Goal: Transaction & Acquisition: Obtain resource

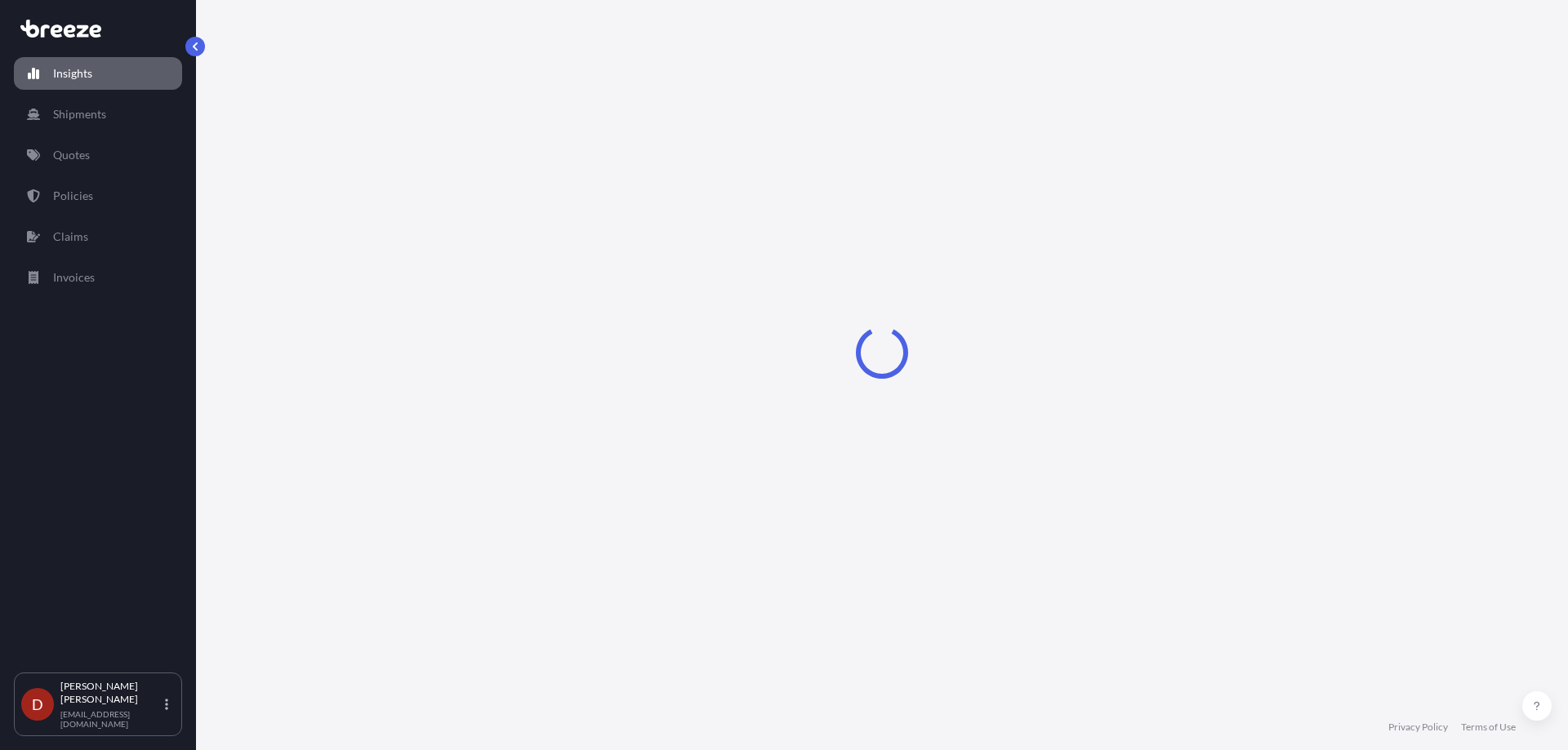
select select "2025"
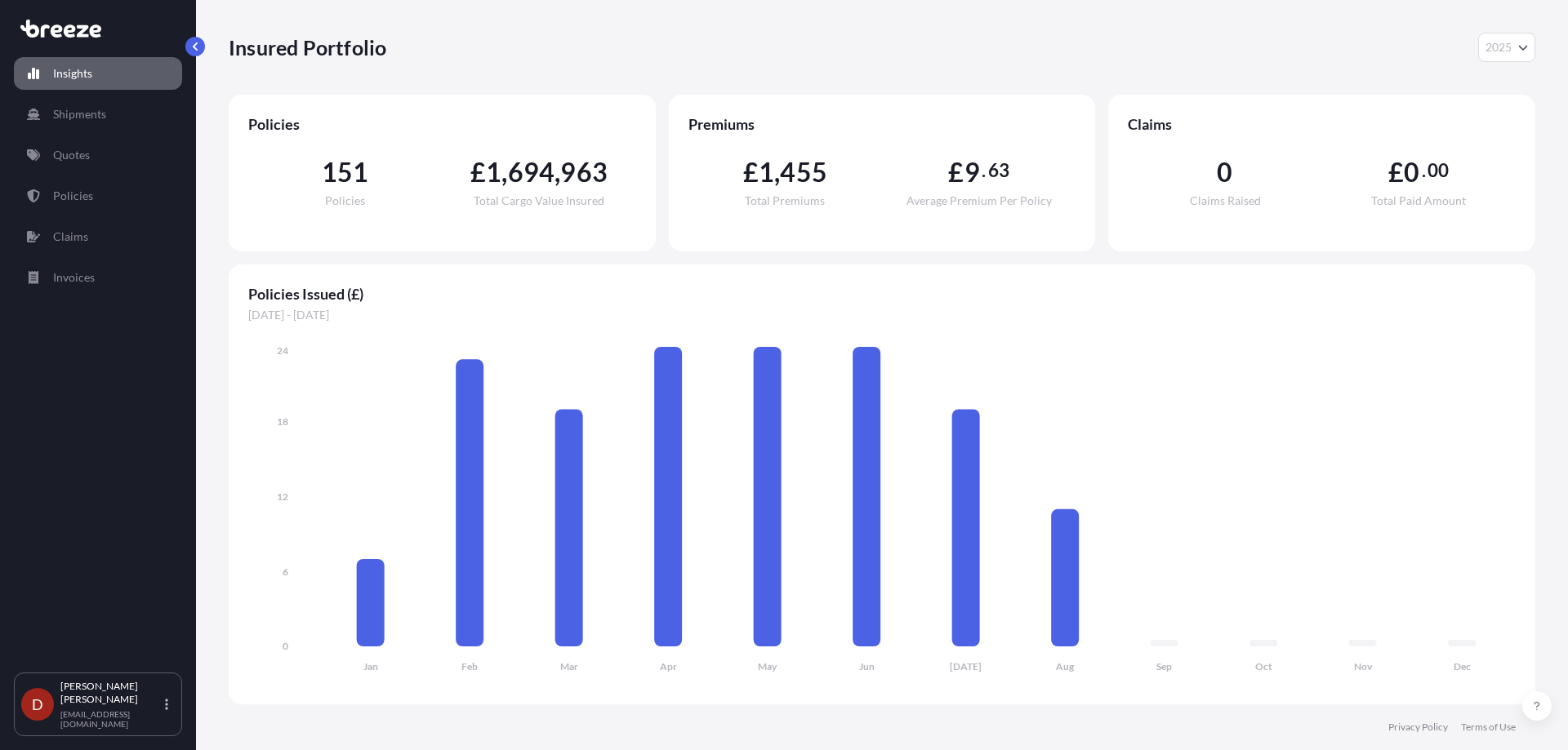
click at [112, 95] on div "Insights Shipments Quotes Policies Claims Invoices" at bounding box center [97, 357] width 168 height 630
click at [109, 116] on link "Shipments" at bounding box center [97, 114] width 168 height 32
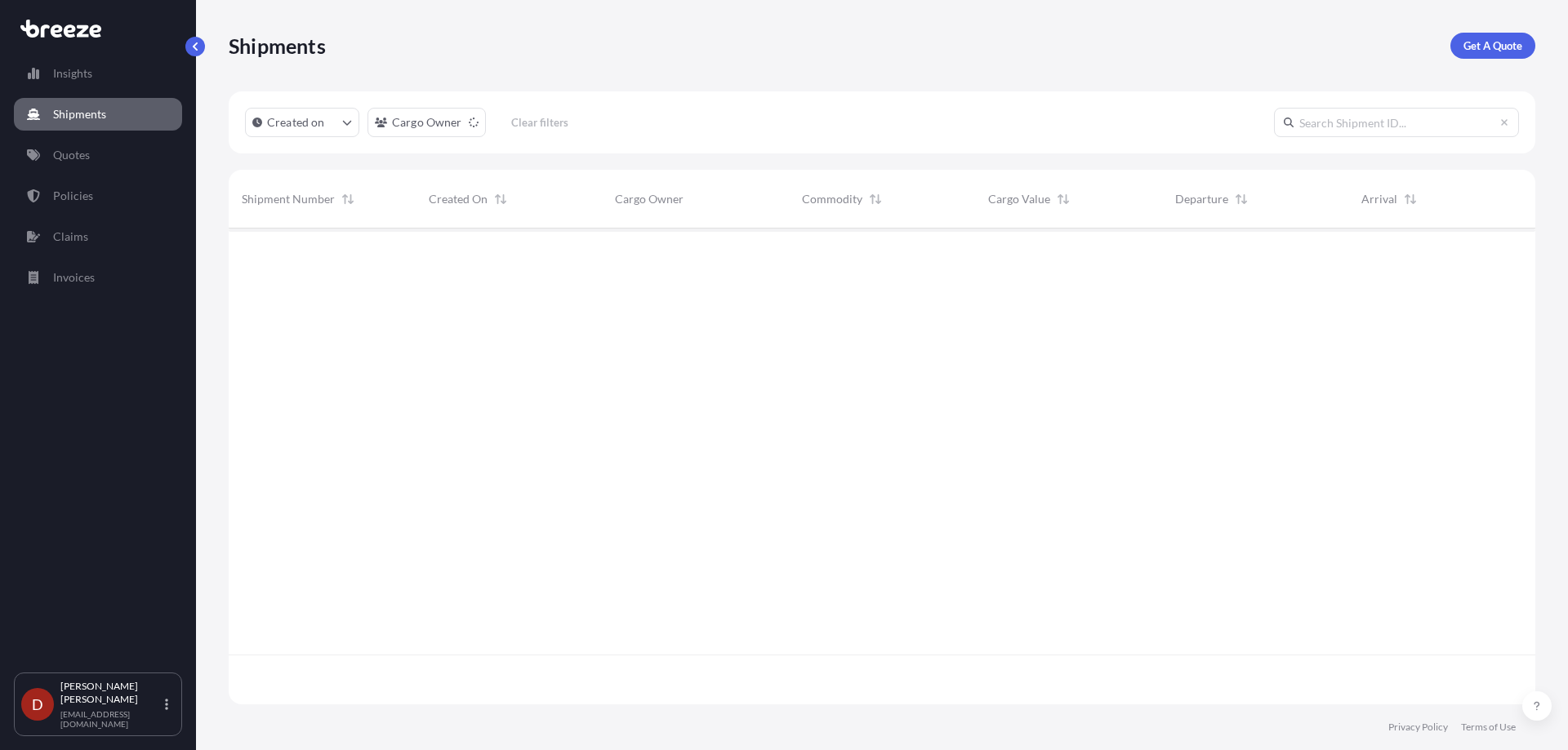
scroll to position [522, 1294]
click at [1493, 46] on p "Get A Quote" at bounding box center [1492, 45] width 59 height 17
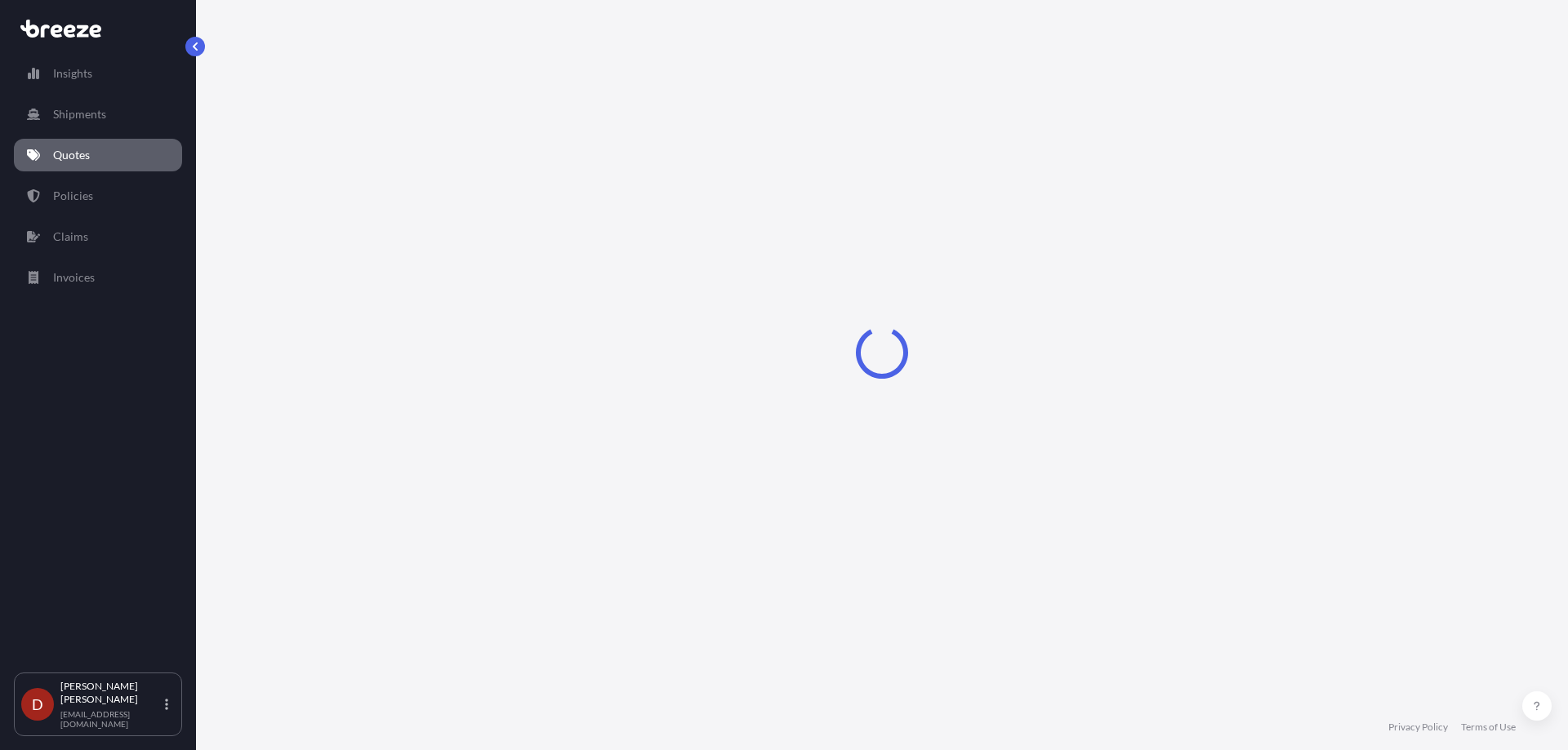
select select "Sea"
select select "1"
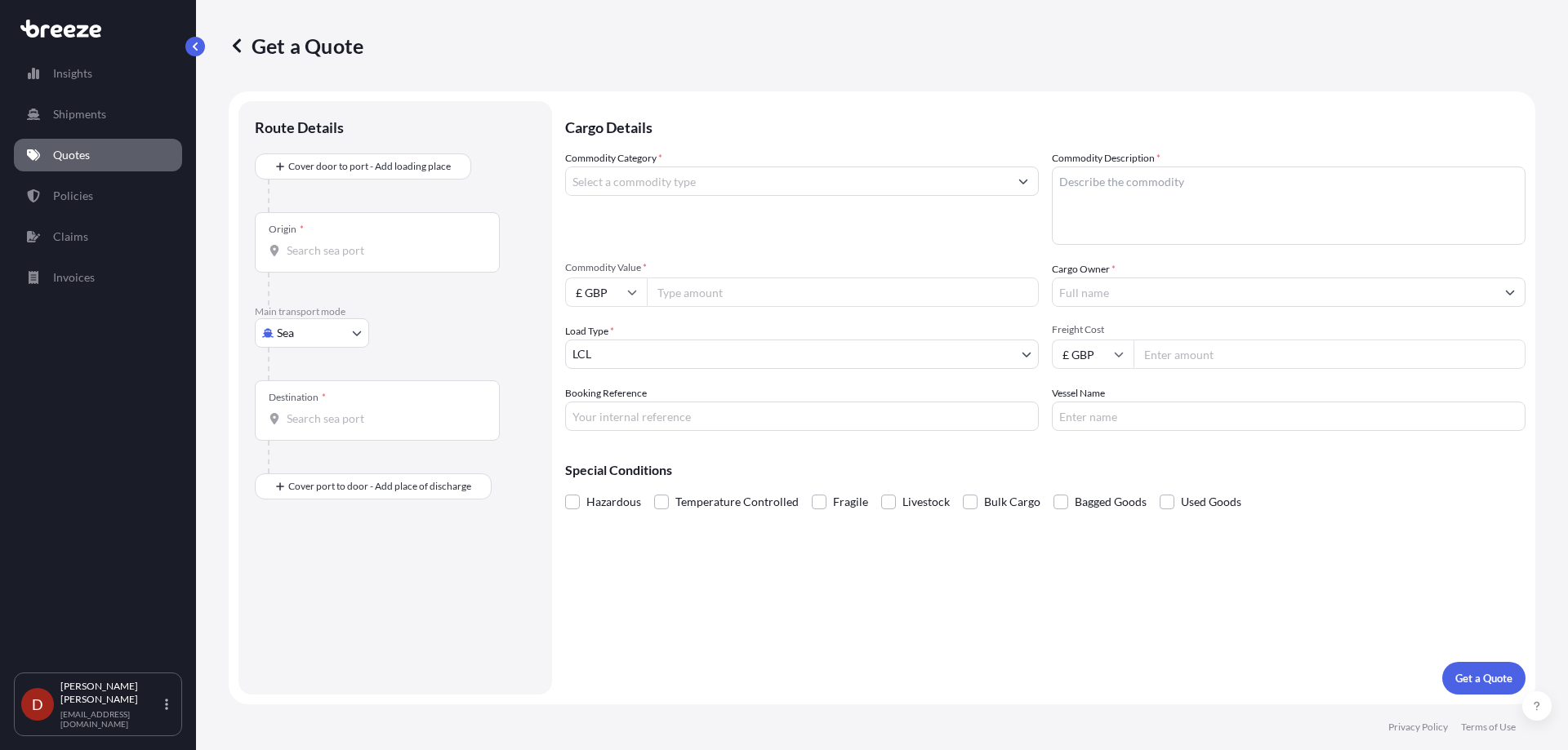
click at [279, 329] on body "Insights Shipments Quotes Policies Claims Invoices D [PERSON_NAME] [PERSON_NAME…" at bounding box center [784, 375] width 1568 height 750
click at [280, 426] on div "Road" at bounding box center [311, 434] width 101 height 29
select select "Road"
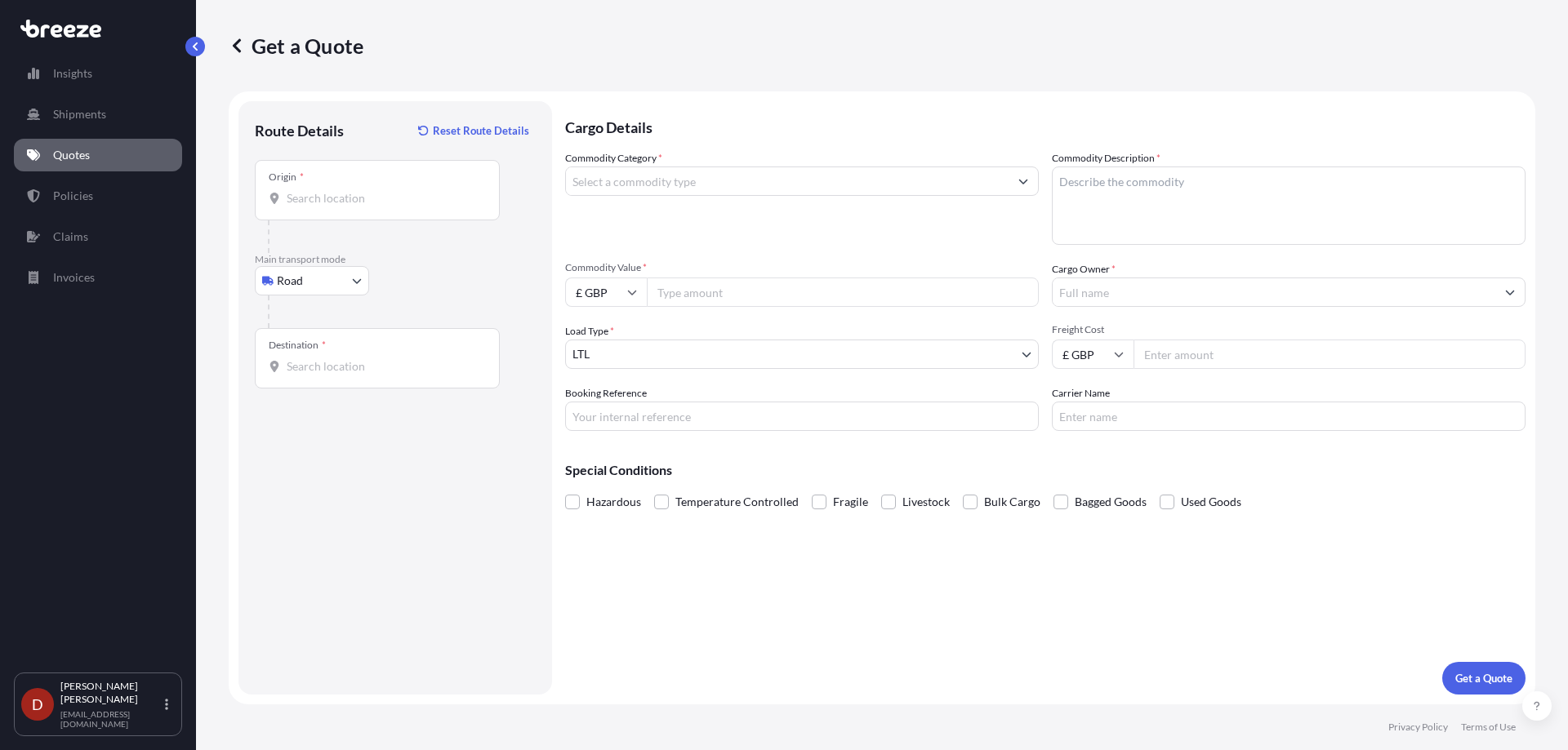
click at [319, 183] on div "Origin *" at bounding box center [376, 190] width 244 height 61
click at [319, 190] on input "Origin *" at bounding box center [383, 198] width 192 height 17
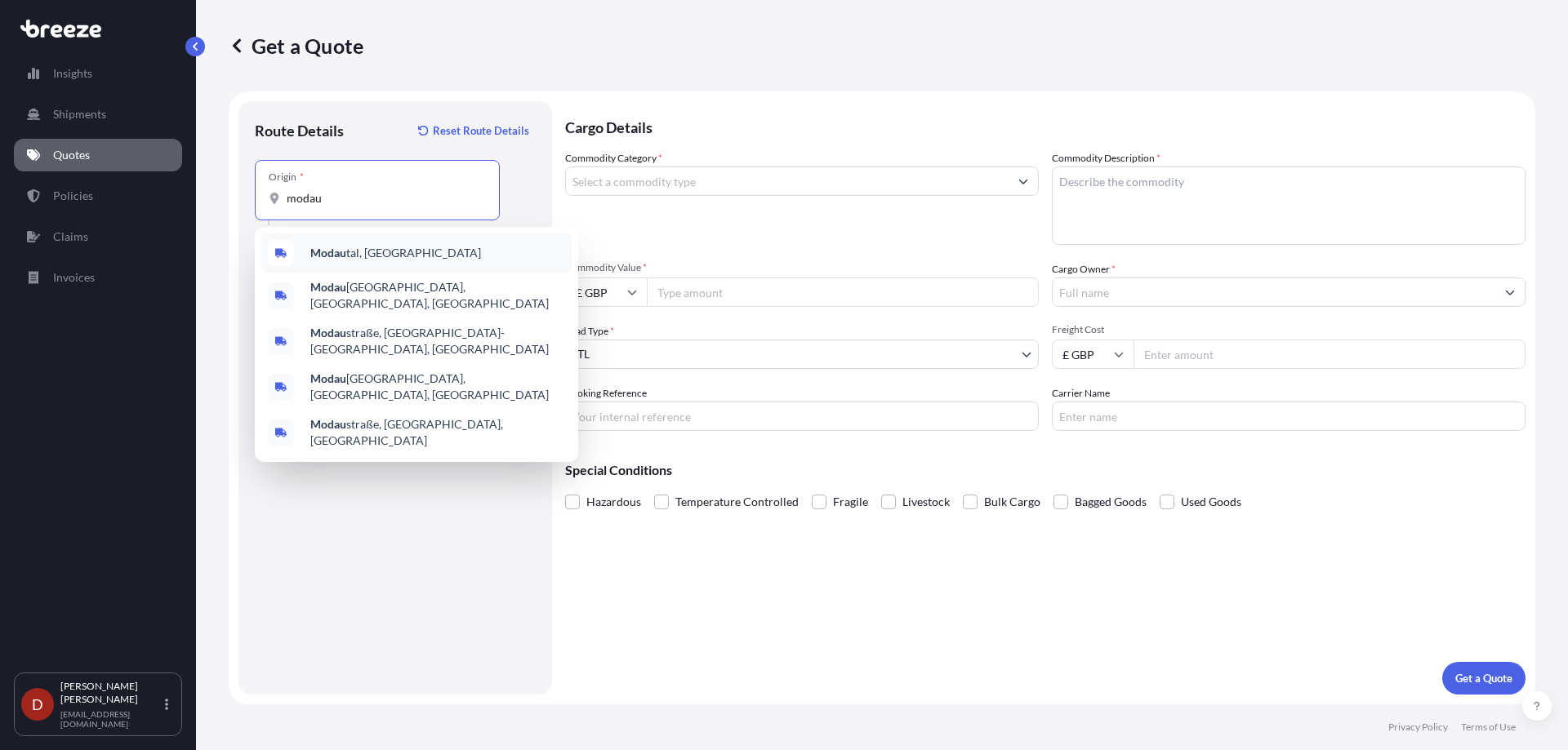
click at [392, 258] on span "Modau tal, [GEOGRAPHIC_DATA]" at bounding box center [396, 252] width 171 height 17
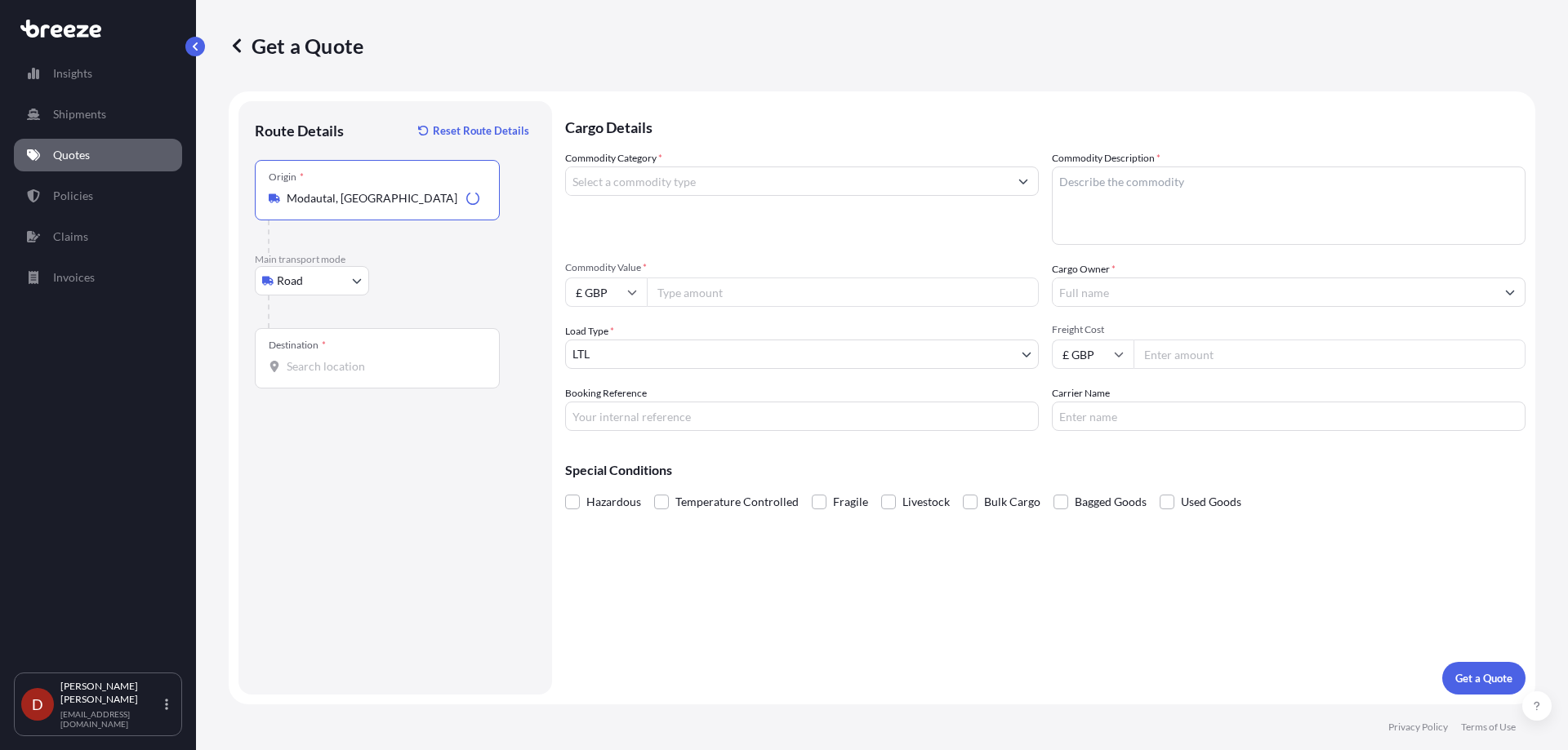
type input "Modautal, [GEOGRAPHIC_DATA]"
click at [351, 361] on input "Destination *" at bounding box center [383, 366] width 192 height 17
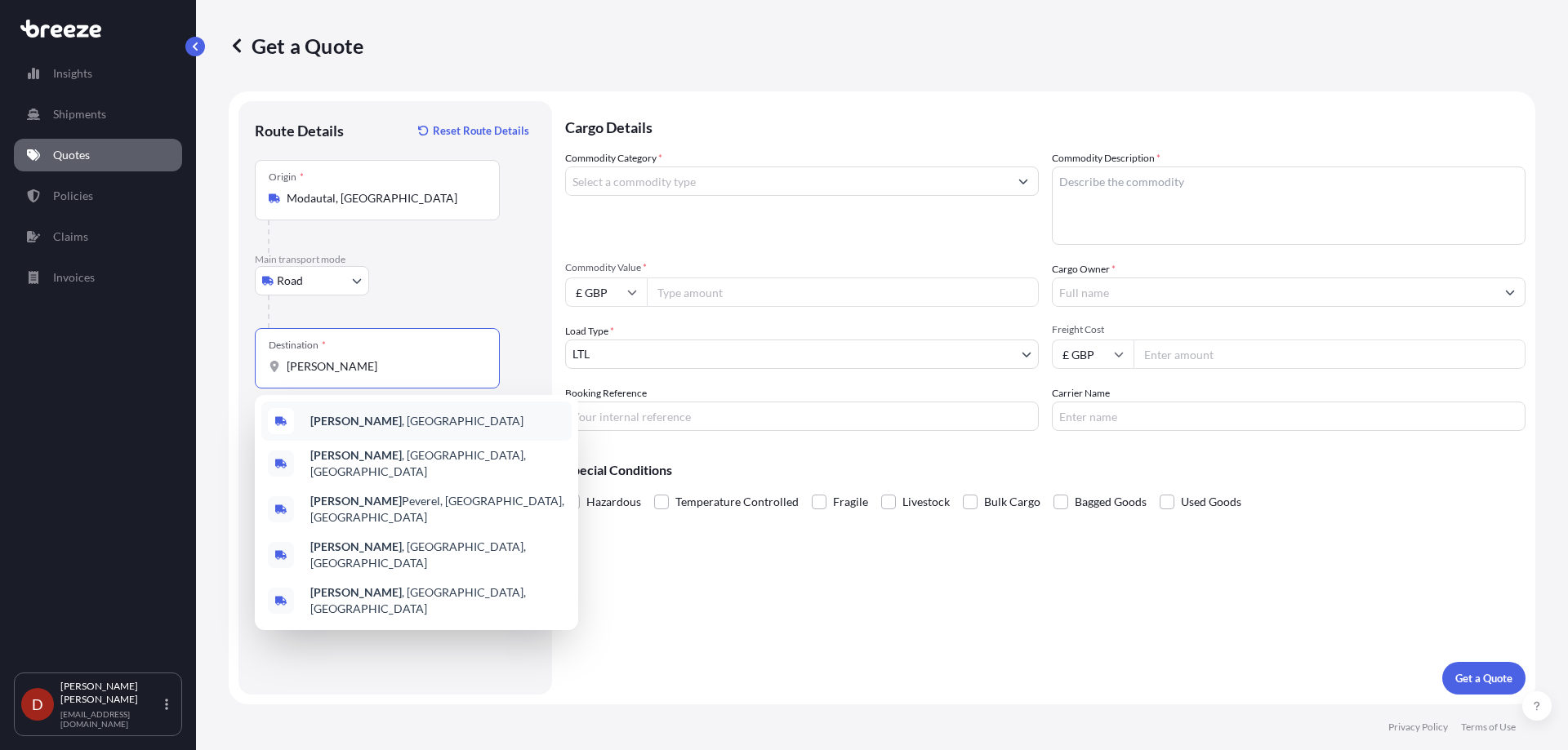
click at [361, 432] on div "[GEOGRAPHIC_DATA] , [GEOGRAPHIC_DATA]" at bounding box center [416, 421] width 310 height 39
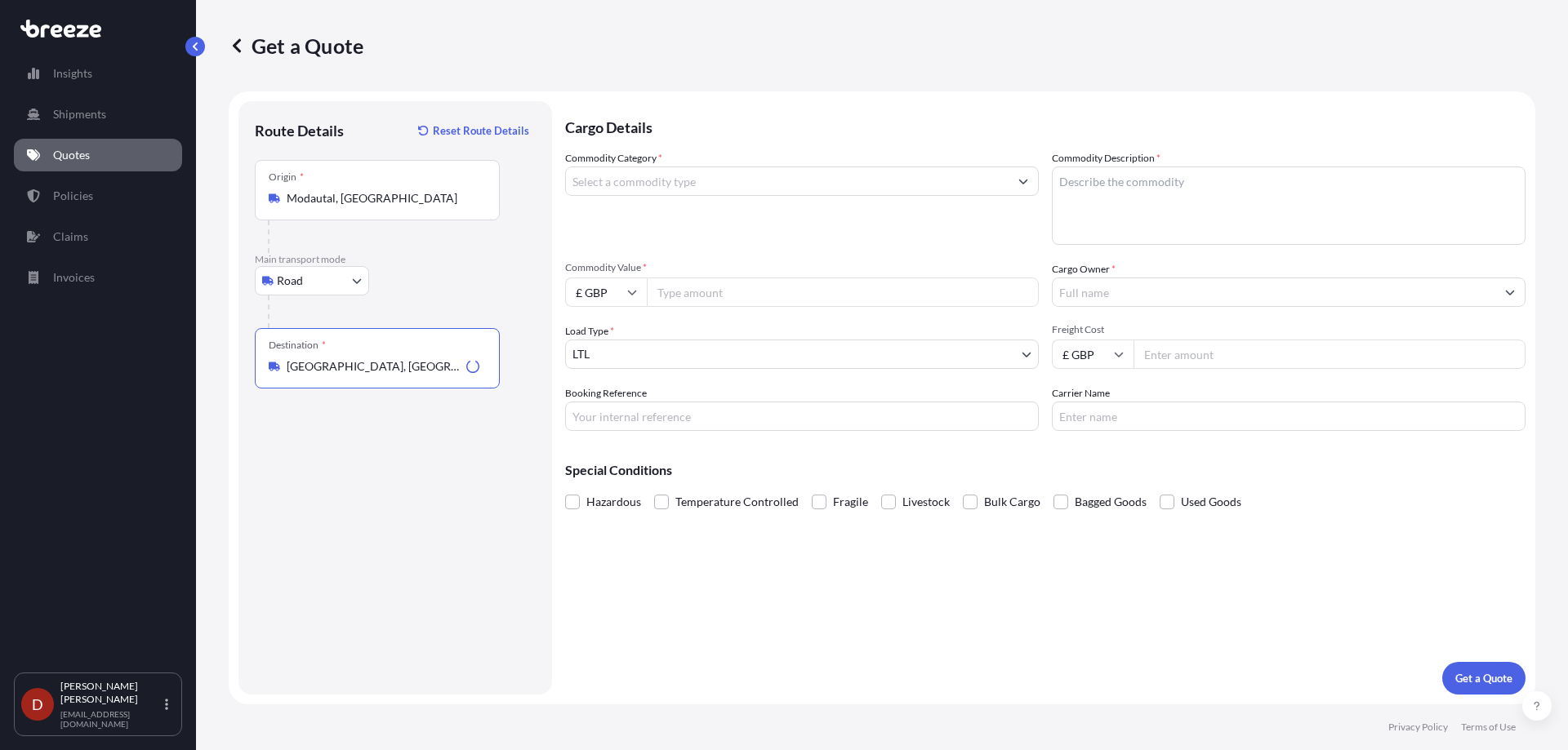
type input "[GEOGRAPHIC_DATA], [GEOGRAPHIC_DATA]"
click at [634, 188] on input "Commodity Category *" at bounding box center [786, 182] width 443 height 29
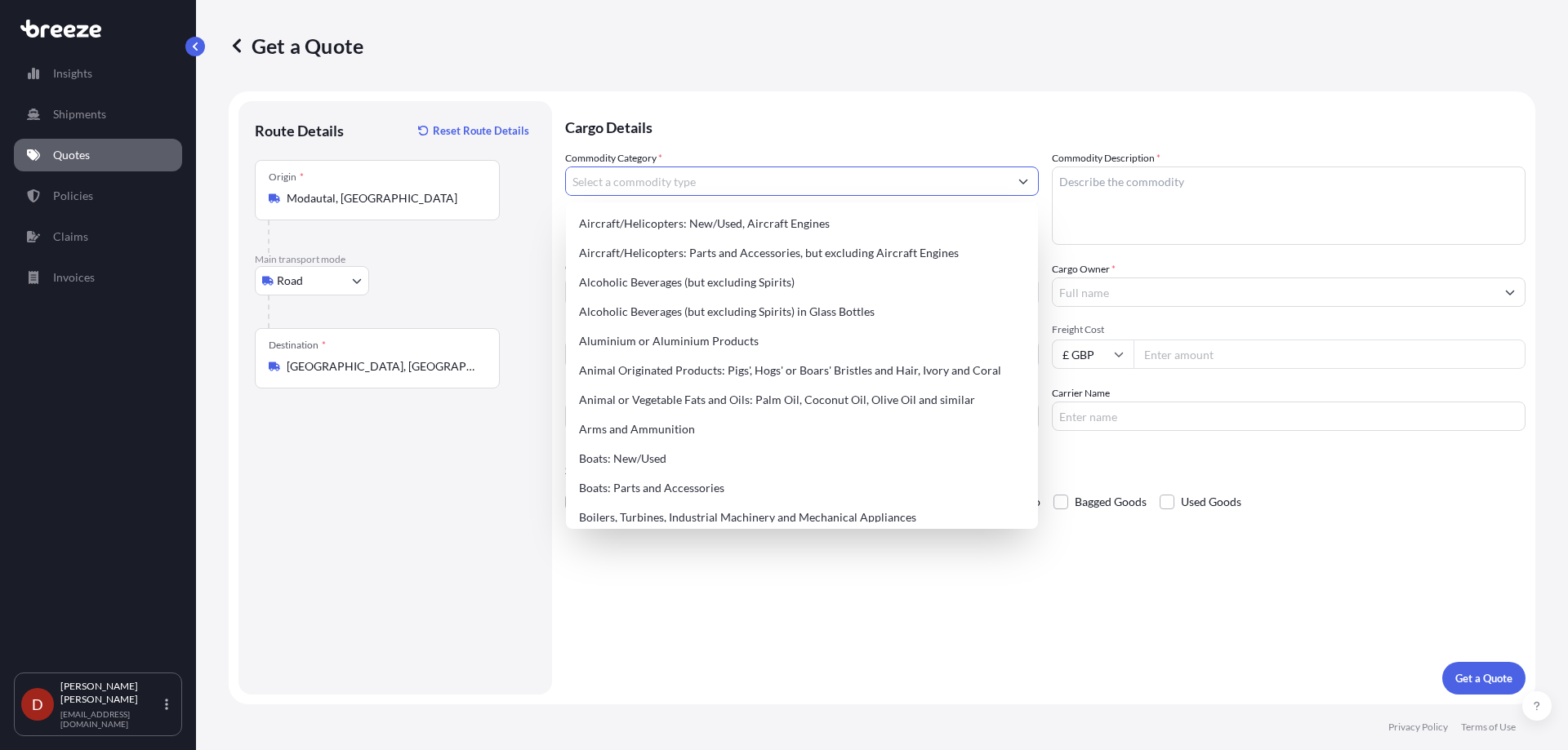
click at [634, 188] on input "Commodity Category *" at bounding box center [786, 182] width 443 height 29
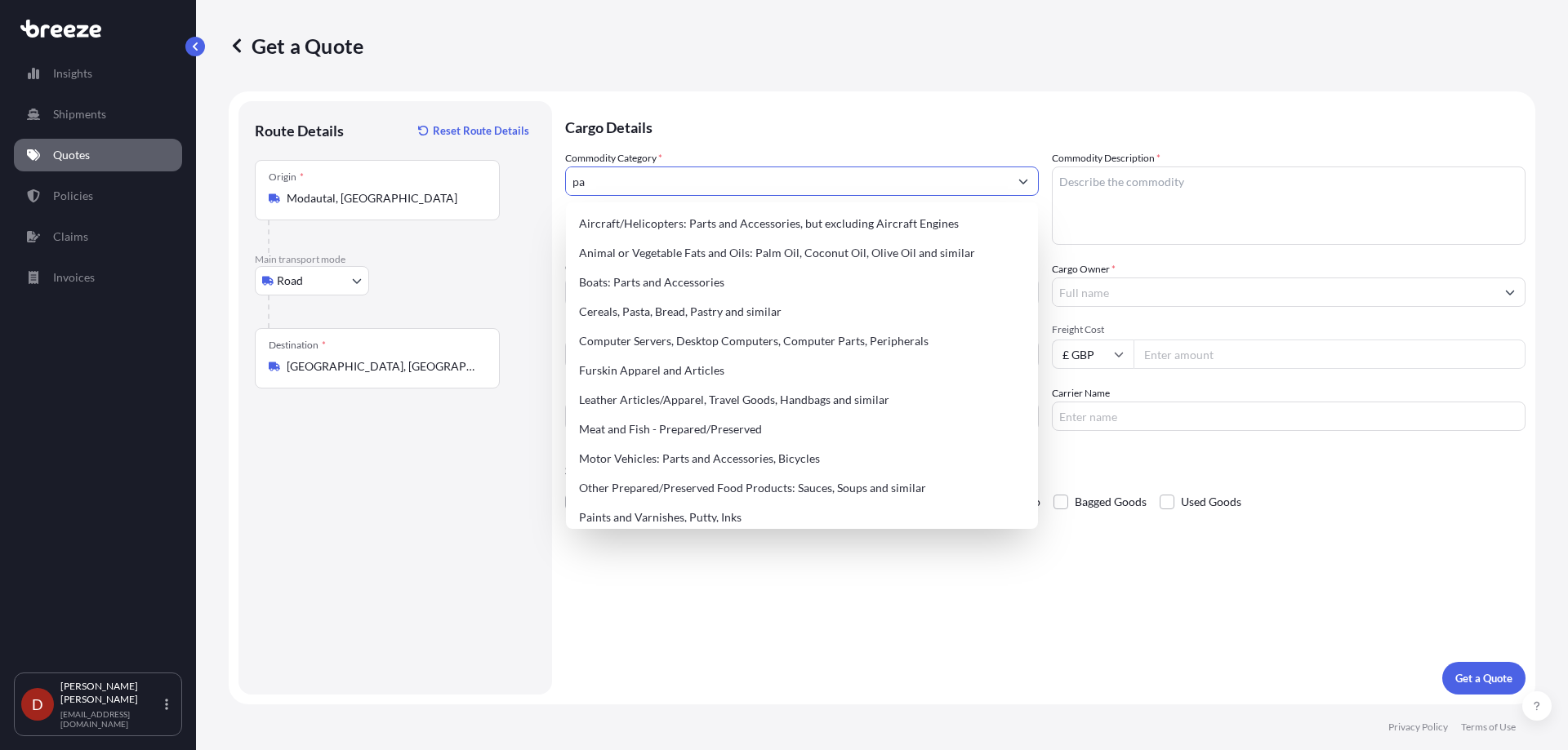
type input "p"
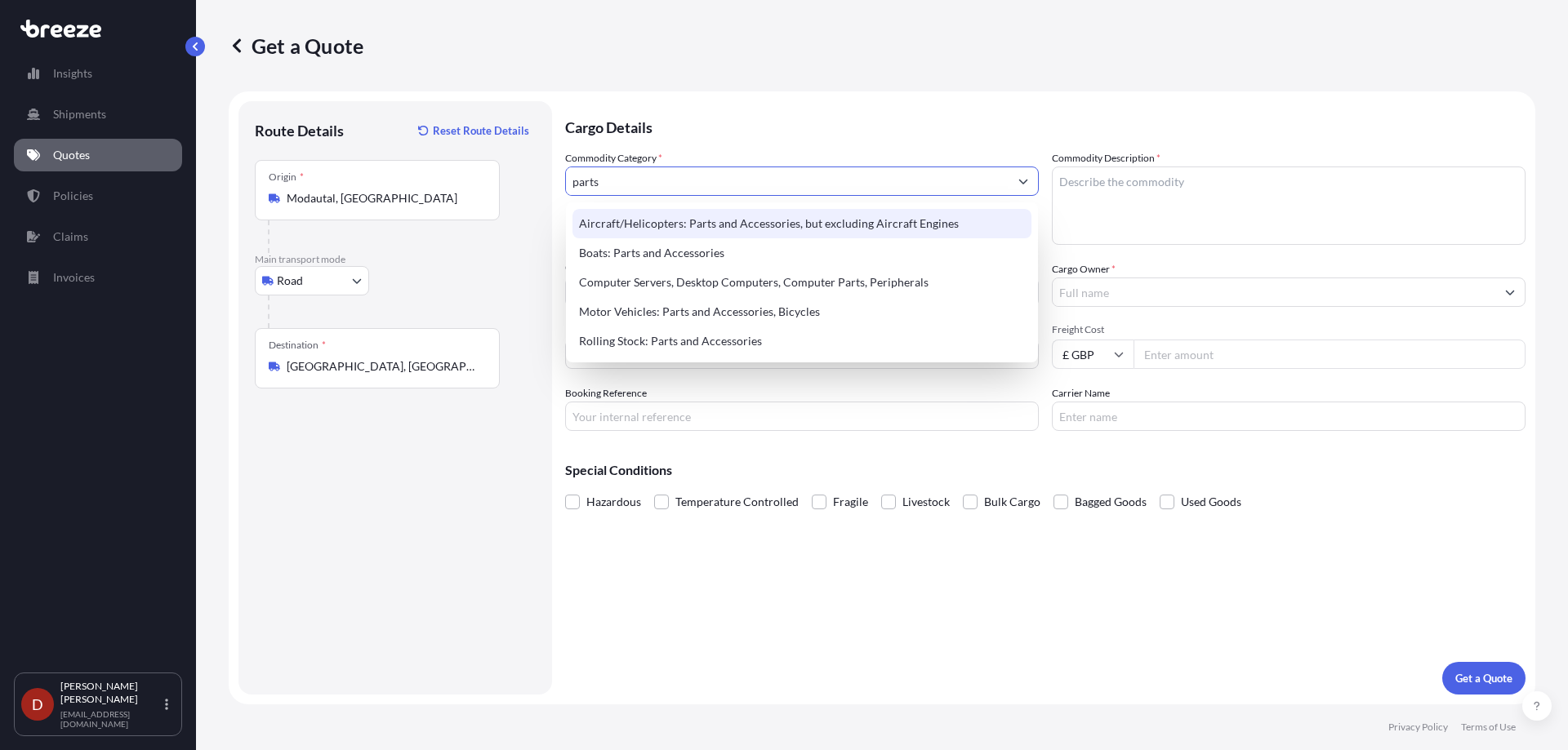
drag, startPoint x: 651, startPoint y: 191, endPoint x: 395, endPoint y: 172, distance: 256.7
click at [396, 171] on form "Route Details Reset Route Details Place of loading Road Road Rail Origin * Moda…" at bounding box center [882, 398] width 1307 height 614
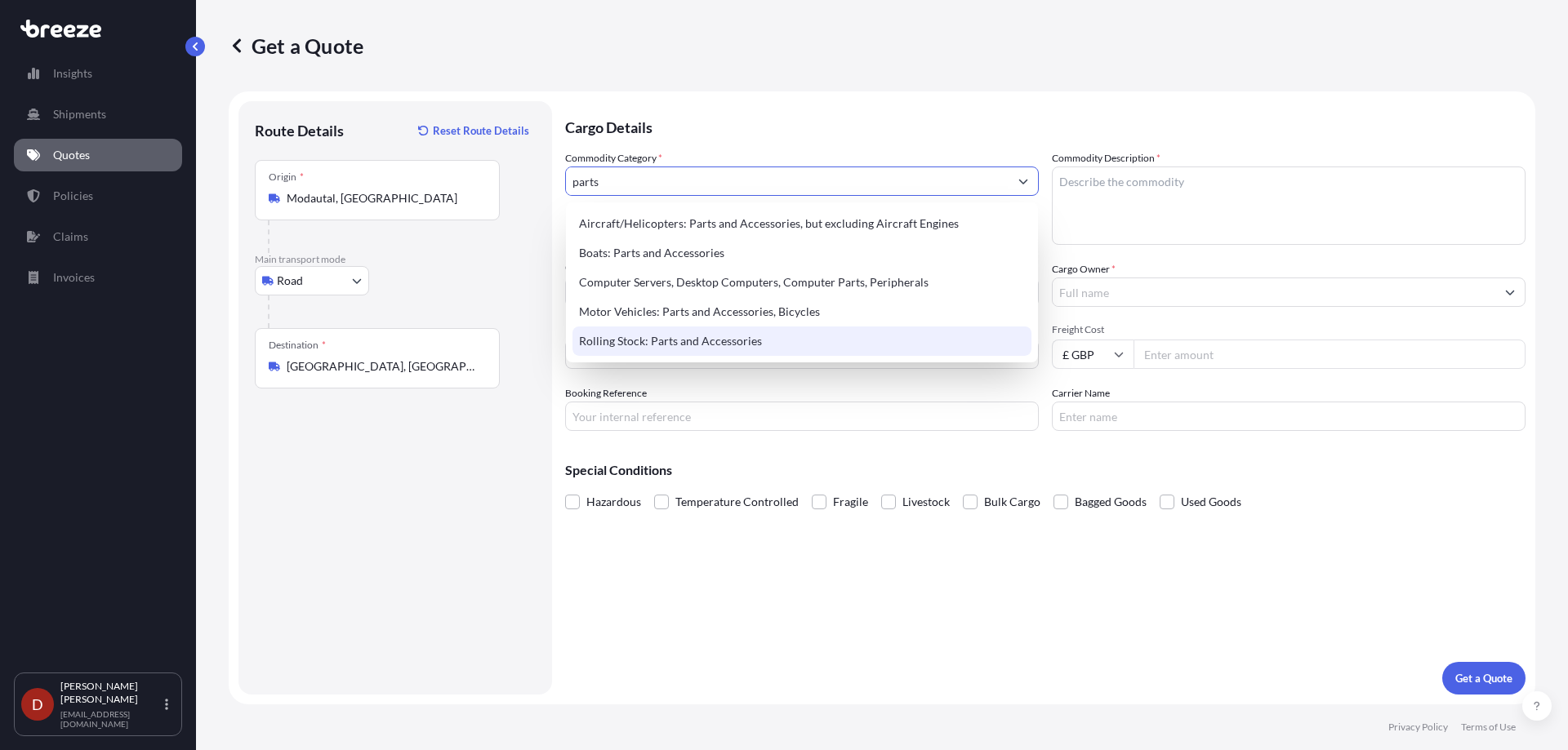
click at [594, 335] on div "Rolling Stock: Parts and Accessories" at bounding box center [801, 342] width 459 height 29
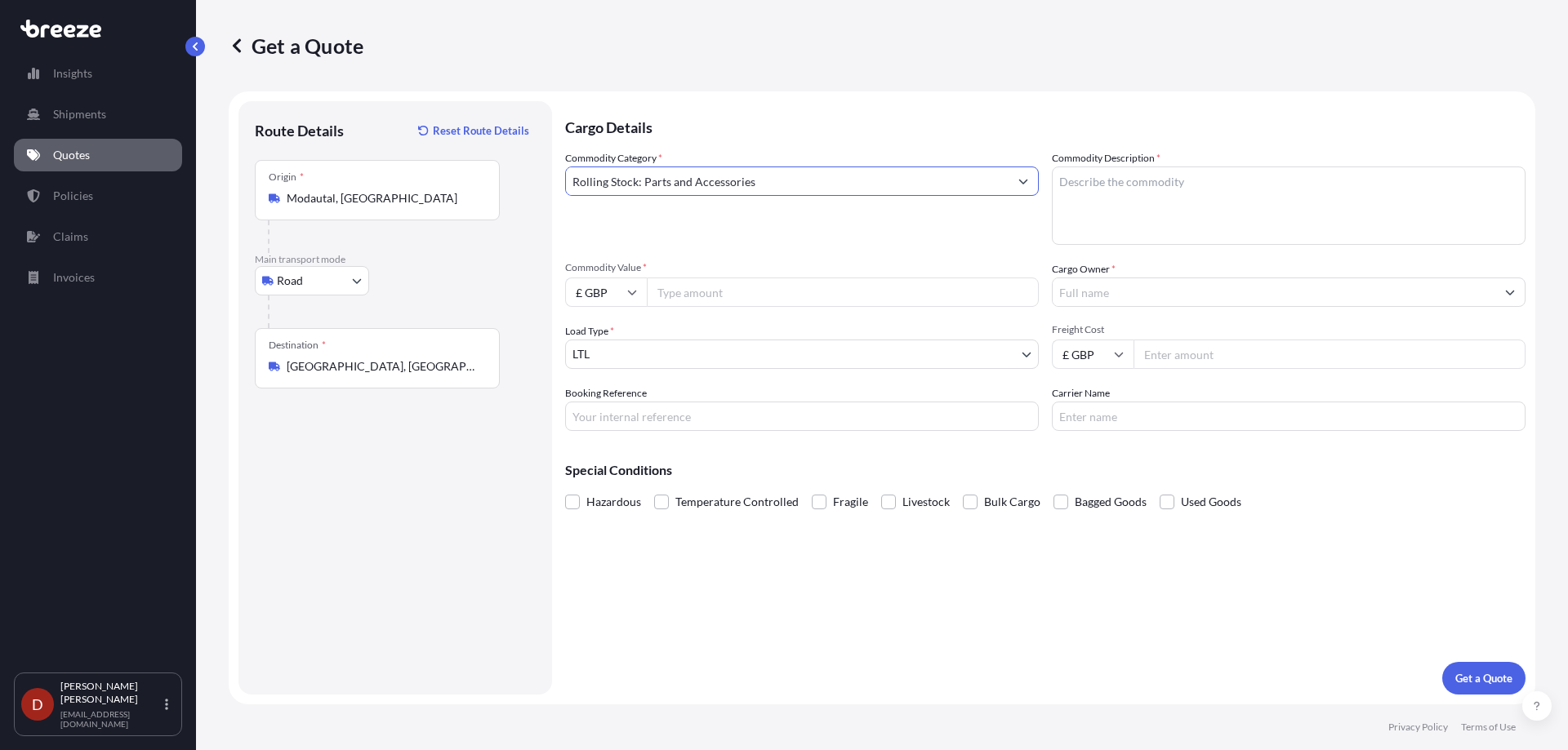
type input "Rolling Stock: Parts and Accessories"
drag, startPoint x: 1152, startPoint y: 144, endPoint x: 1159, endPoint y: 162, distance: 19.3
click at [1159, 162] on div "Cargo Details Commodity Category * Rolling Stock: Parts and Accessories Commodi…" at bounding box center [1045, 398] width 960 height 594
click at [1137, 192] on textarea "Commodity Description *" at bounding box center [1288, 206] width 473 height 79
type textarea "Pressure gauges"
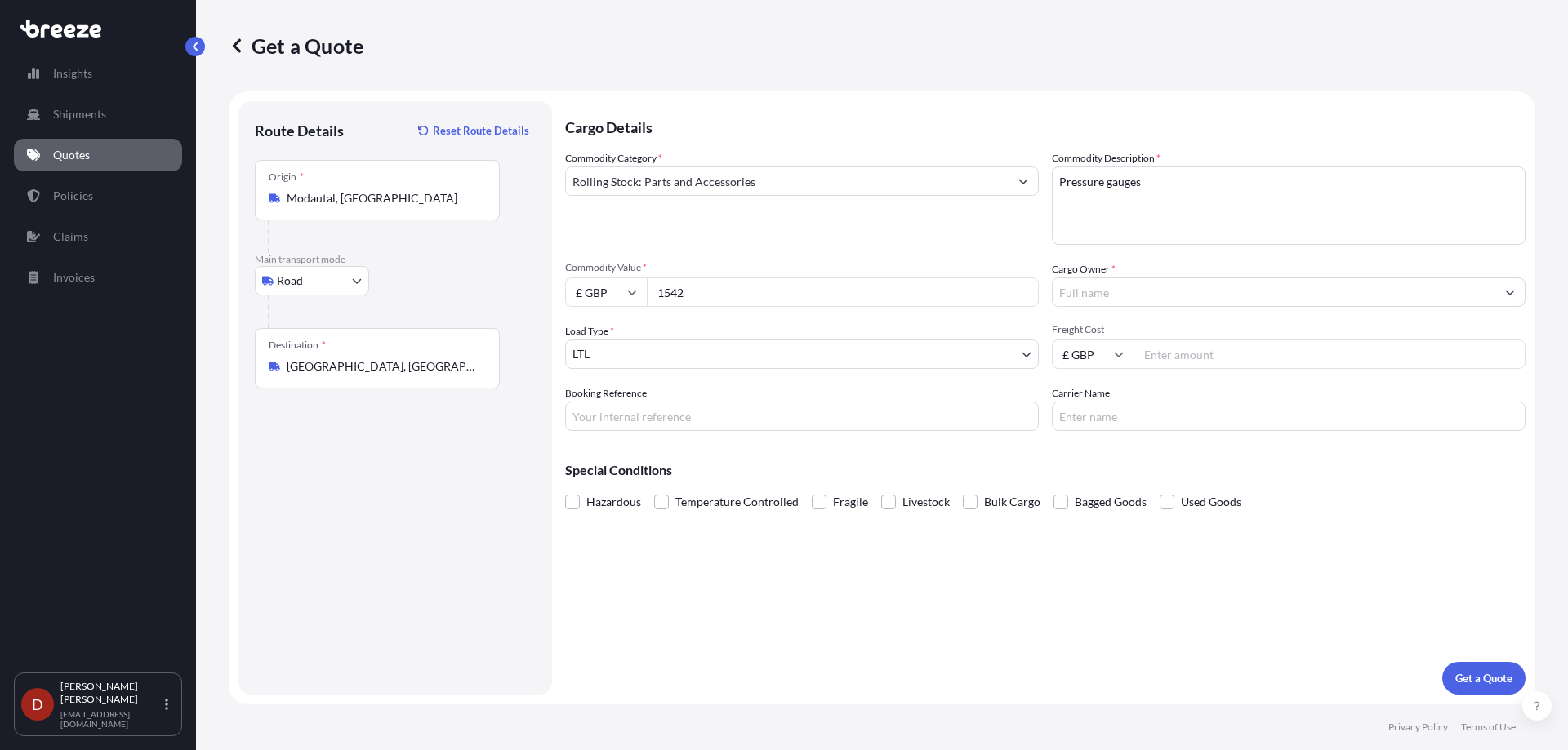
type input "1542"
click at [622, 292] on input "£ GBP" at bounding box center [605, 293] width 81 height 29
click at [607, 342] on div "€ EUR" at bounding box center [606, 338] width 69 height 31
type input "€ EUR"
click at [1113, 295] on input "Cargo Owner *" at bounding box center [1273, 293] width 443 height 29
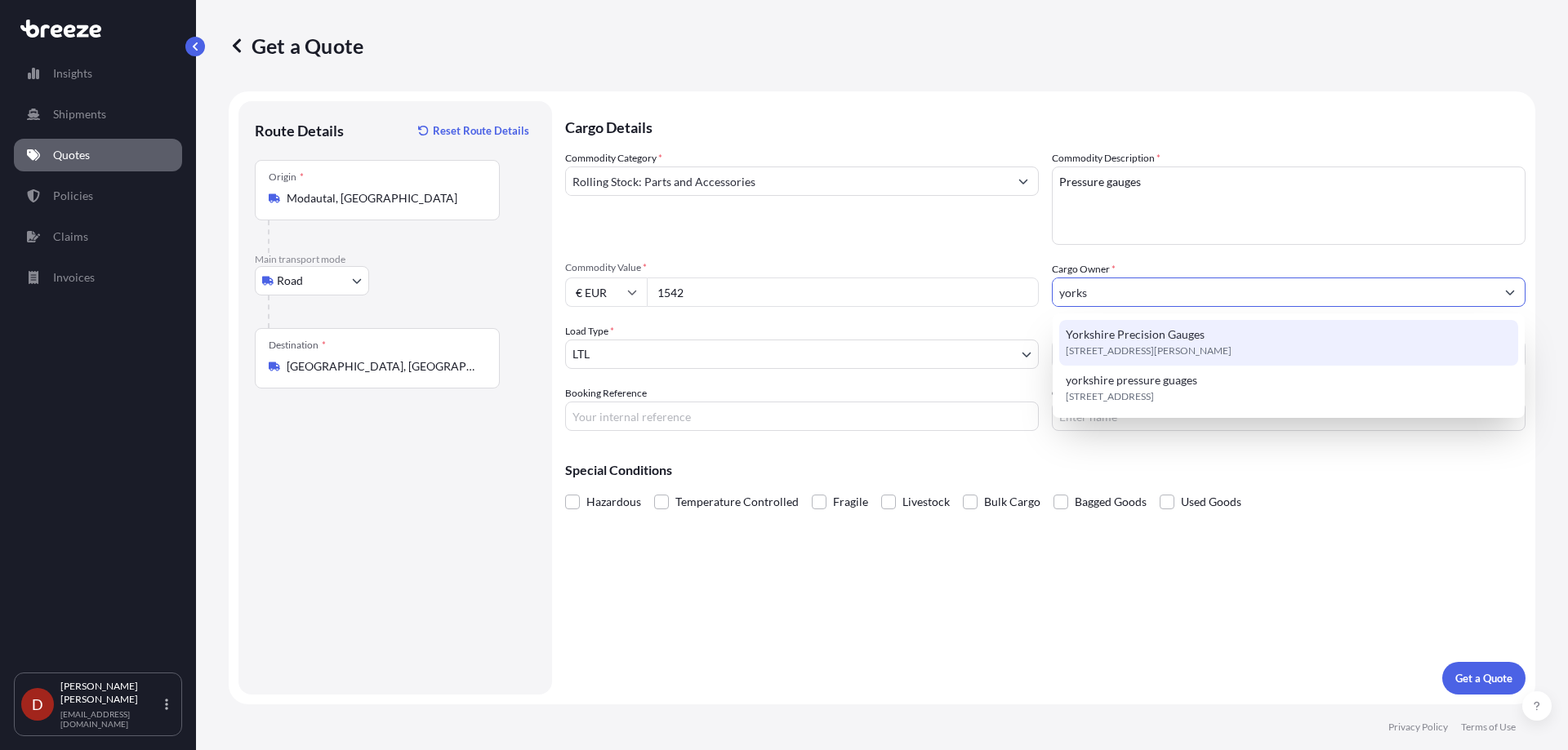
click at [1117, 344] on span "[STREET_ADDRESS][PERSON_NAME]" at bounding box center [1148, 350] width 166 height 17
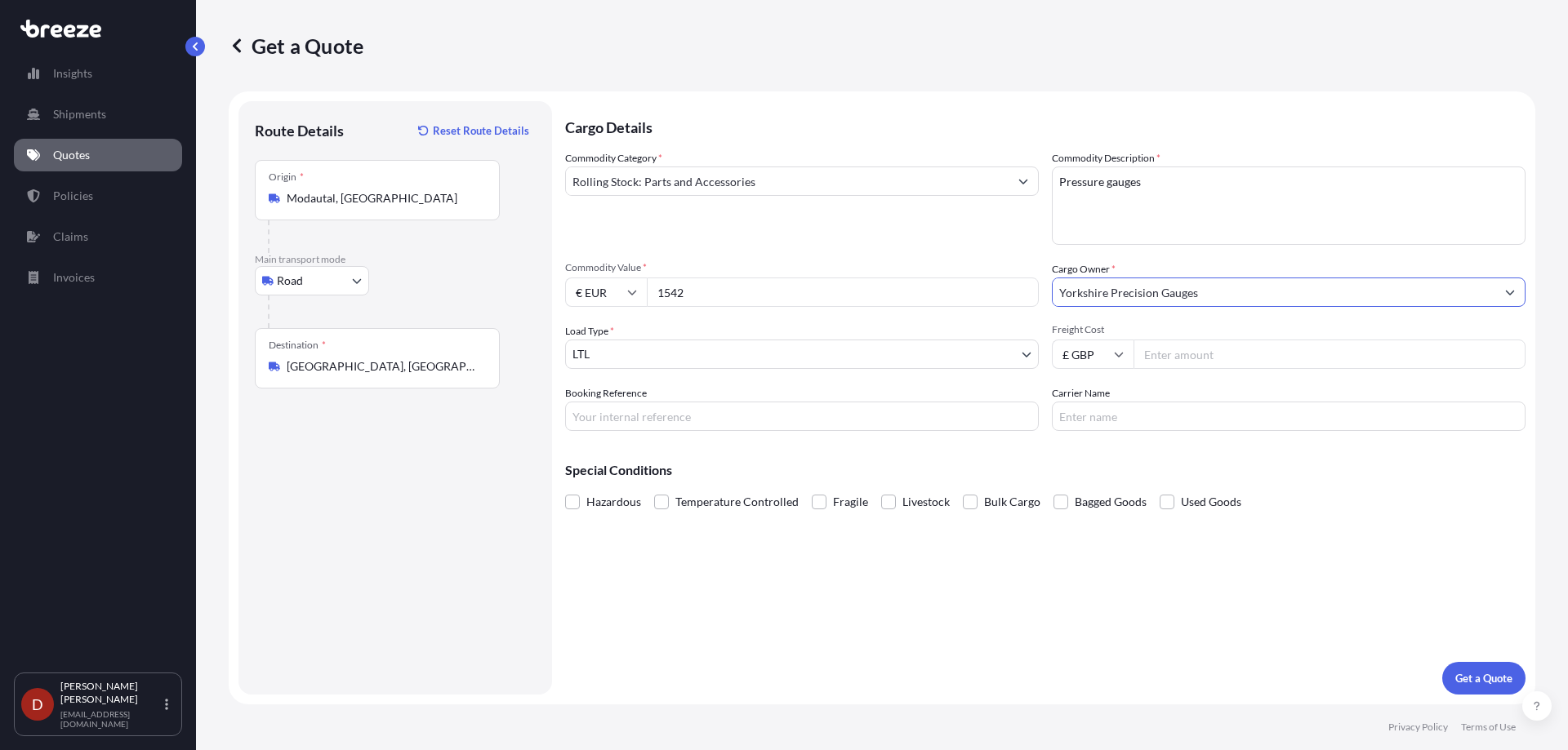
type input "Yorkshire Precision Gauges"
click at [873, 411] on input "Booking Reference" at bounding box center [801, 416] width 473 height 29
type input "E"
click at [711, 414] on input "SDSA001" at bounding box center [801, 416] width 473 height 29
type input "SDSA00190258"
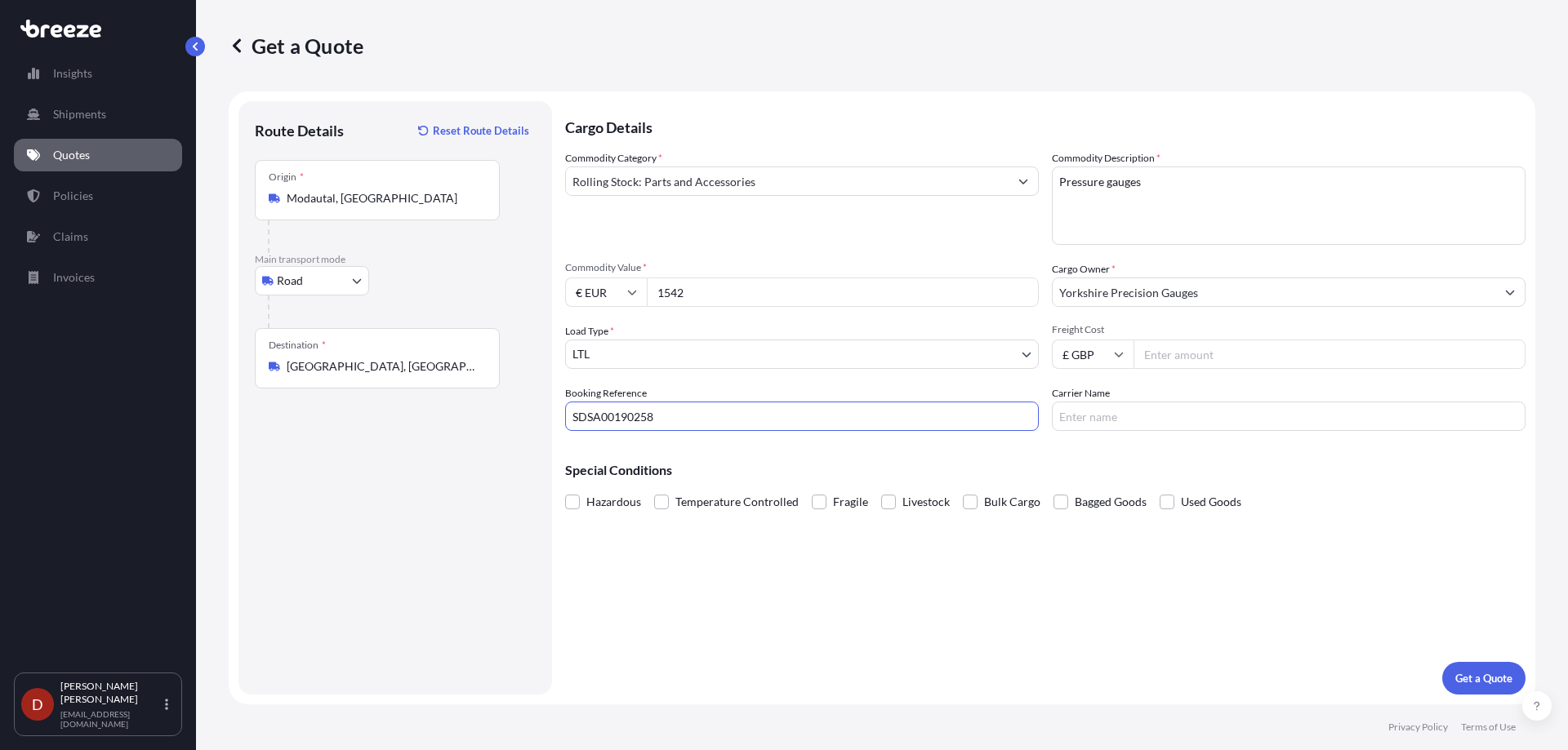
click at [792, 546] on div "Cargo Details Commodity Category * Rolling Stock: Parts and Accessories Commodi…" at bounding box center [1045, 398] width 960 height 594
click at [1457, 670] on p "Get a Quote" at bounding box center [1484, 678] width 57 height 17
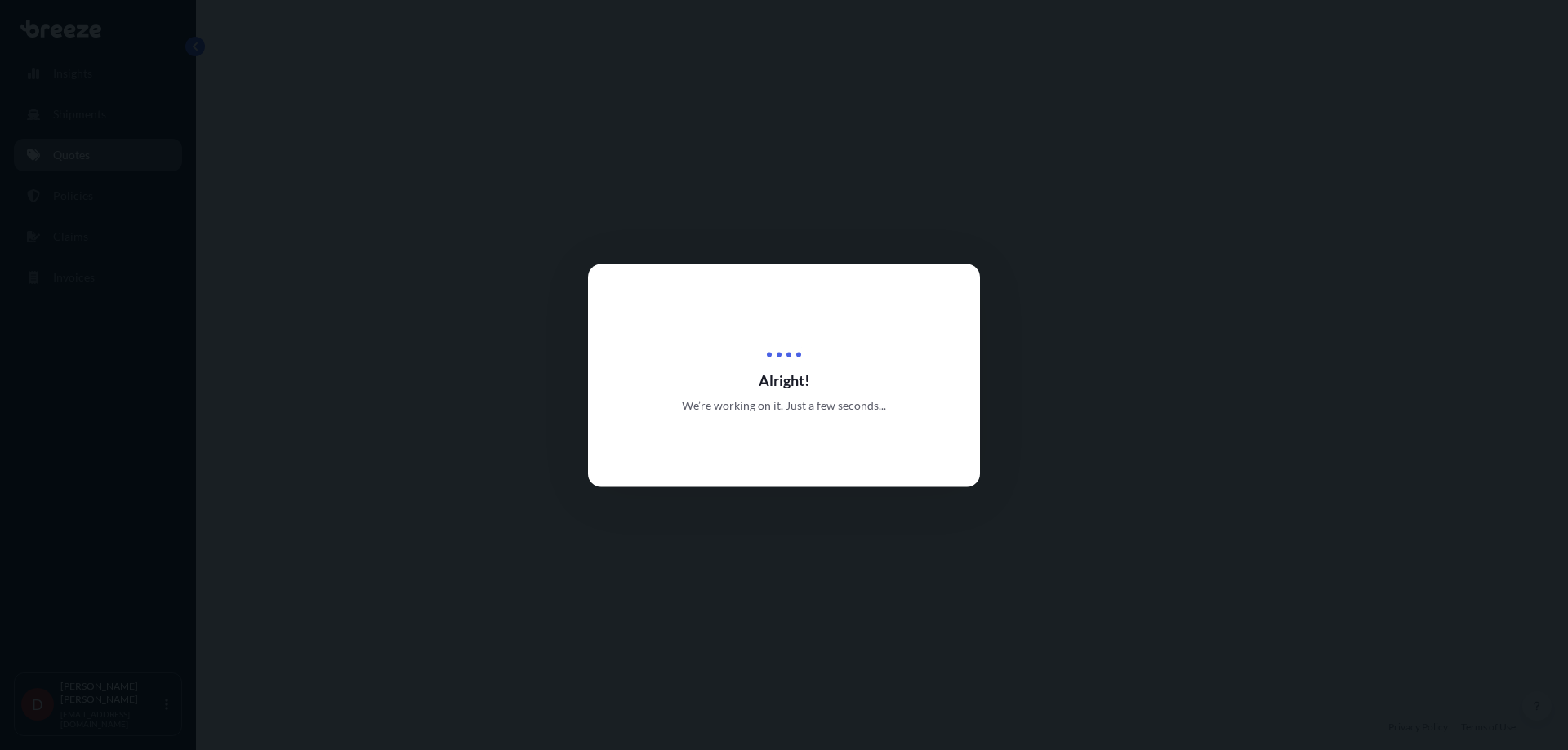
select select "Road"
select select "1"
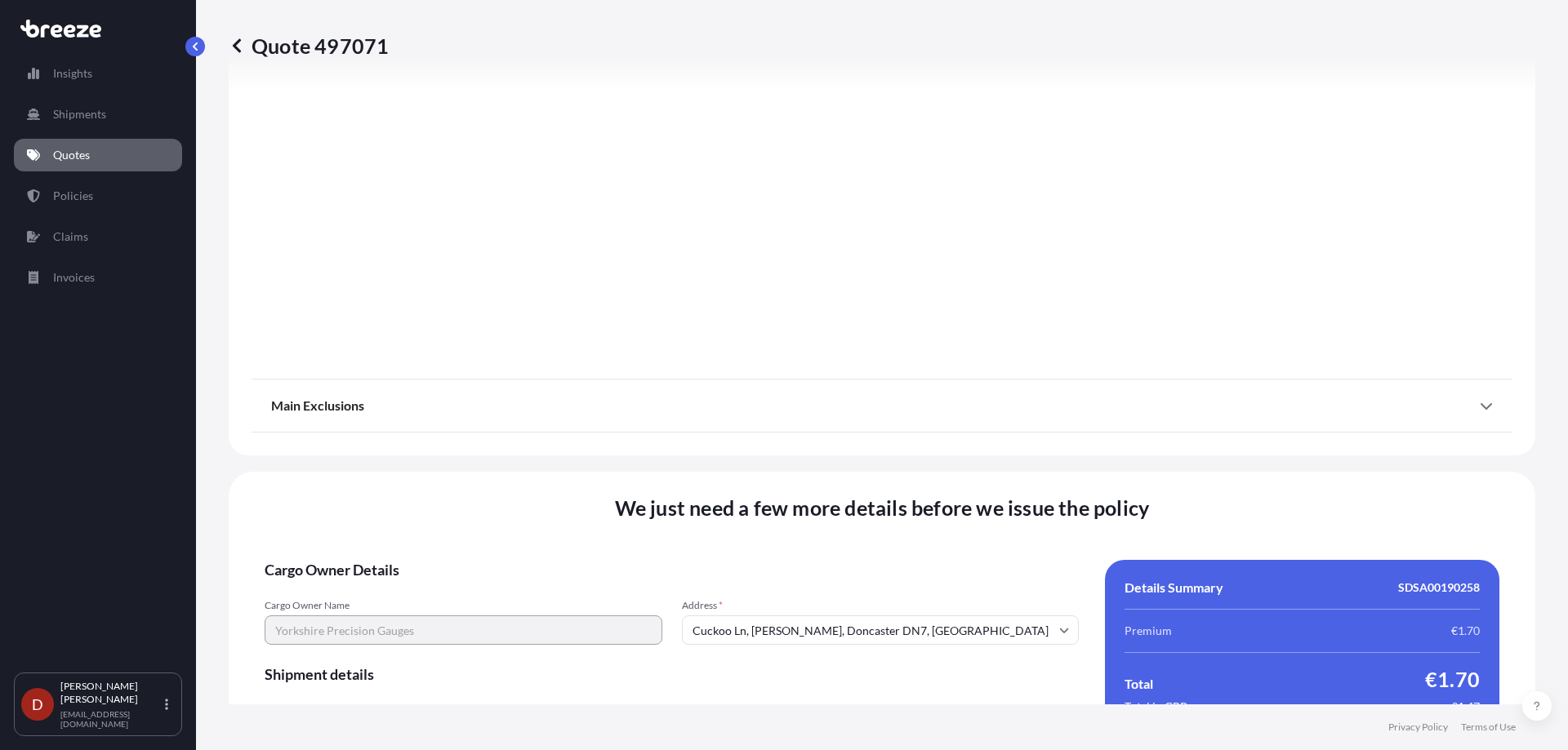
scroll to position [1825, 0]
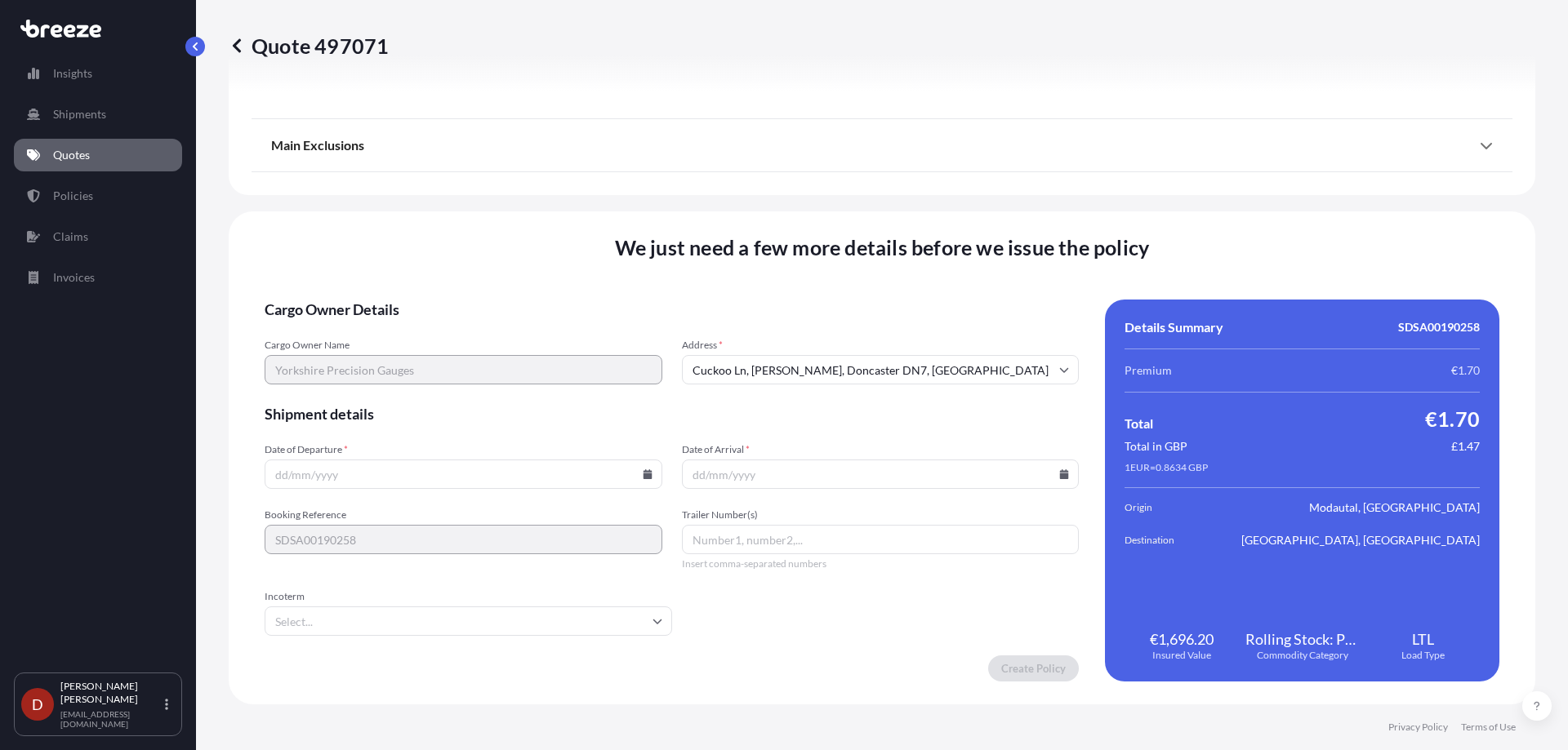
click at [646, 478] on icon at bounding box center [647, 474] width 9 height 10
click at [419, 366] on button "20" at bounding box center [422, 359] width 27 height 27
type input "[DATE]"
click at [817, 454] on span "Date of Arrival *" at bounding box center [880, 450] width 398 height 13
click at [817, 459] on input "Date of Arrival *" at bounding box center [880, 474] width 398 height 29
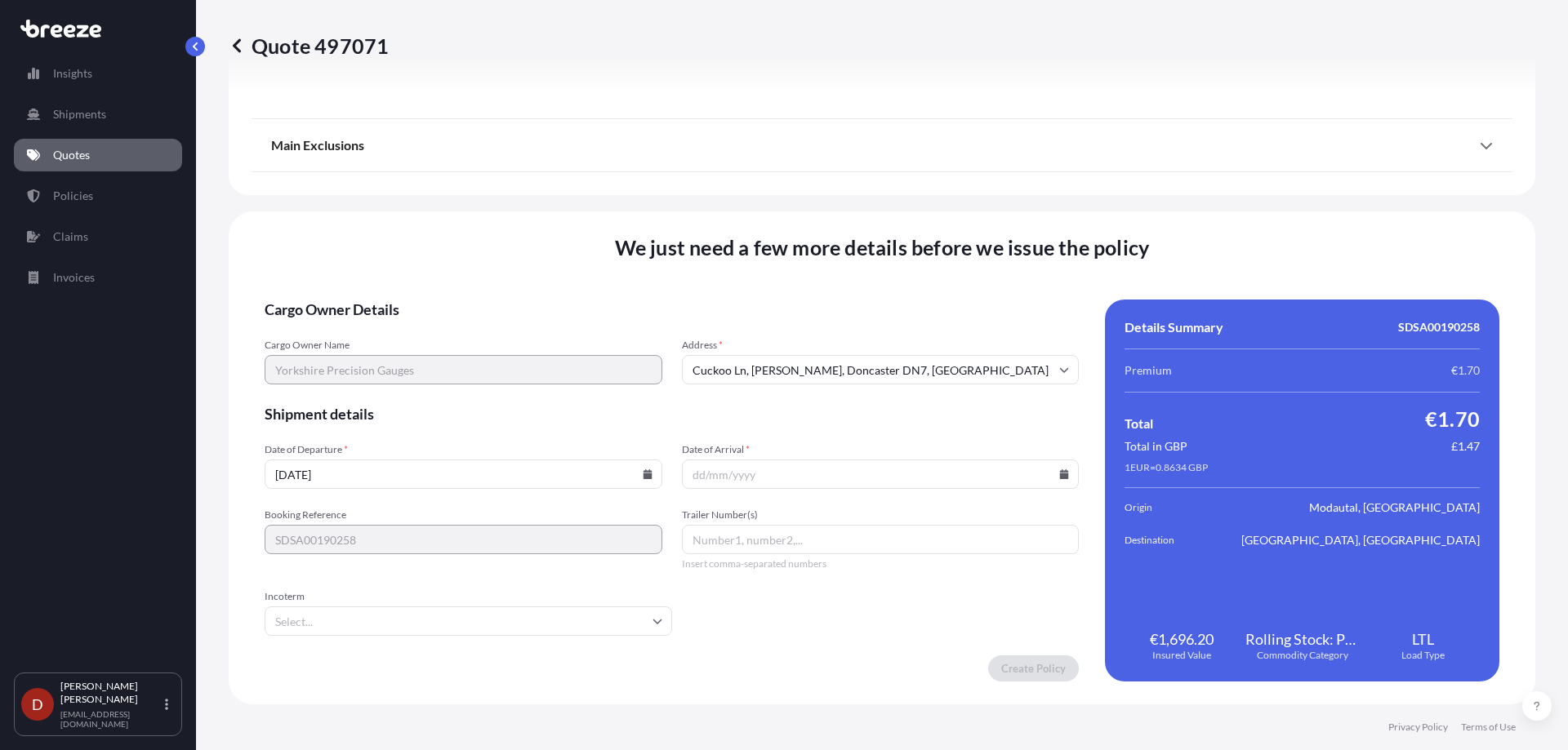
drag, startPoint x: 825, startPoint y: 458, endPoint x: 841, endPoint y: 462, distance: 16.5
click at [828, 458] on div "Date of Arrival *" at bounding box center [880, 466] width 398 height 46
click at [1059, 473] on icon at bounding box center [1064, 474] width 10 height 10
click at [802, 391] on button "26" at bounding box center [798, 391] width 27 height 27
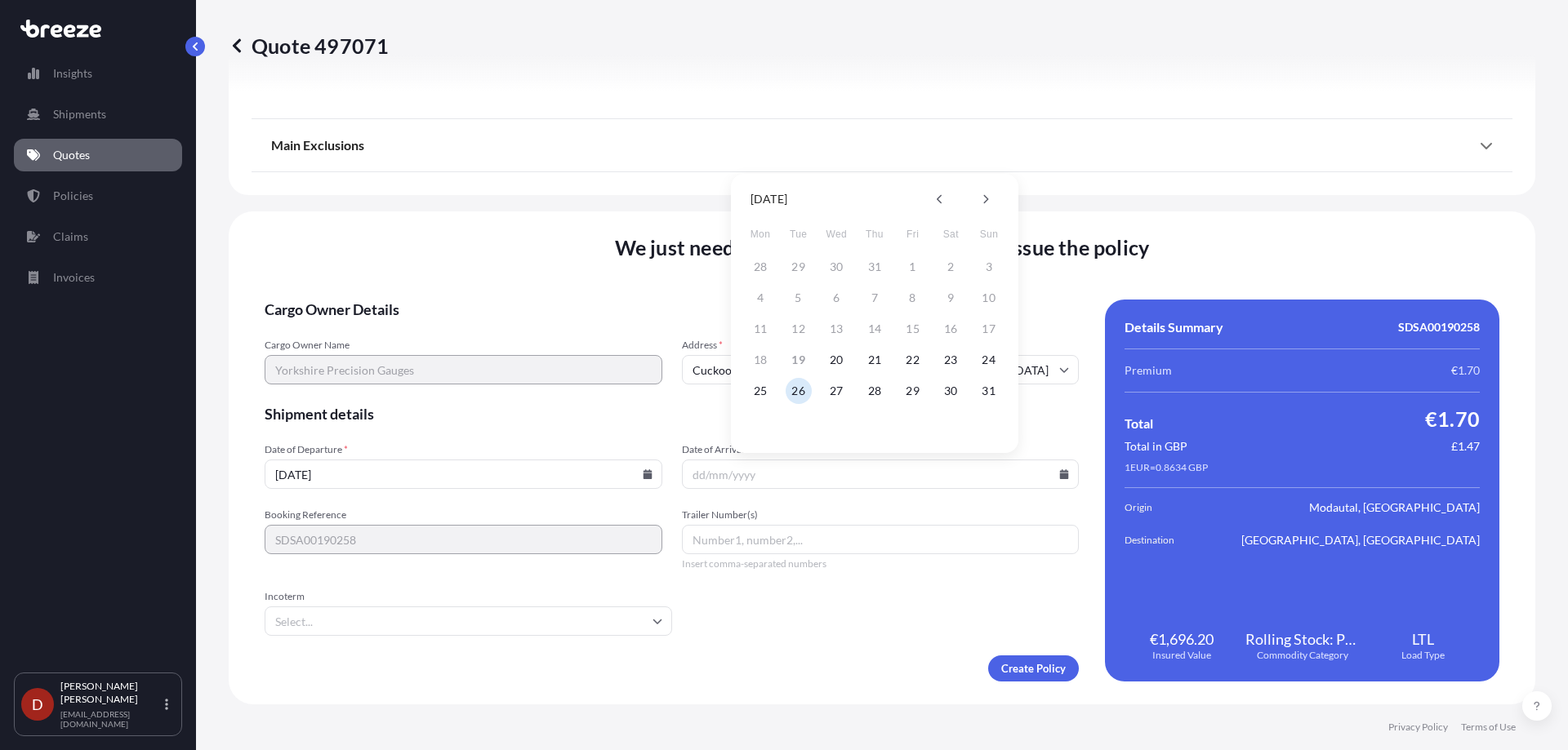
type input "[DATE]"
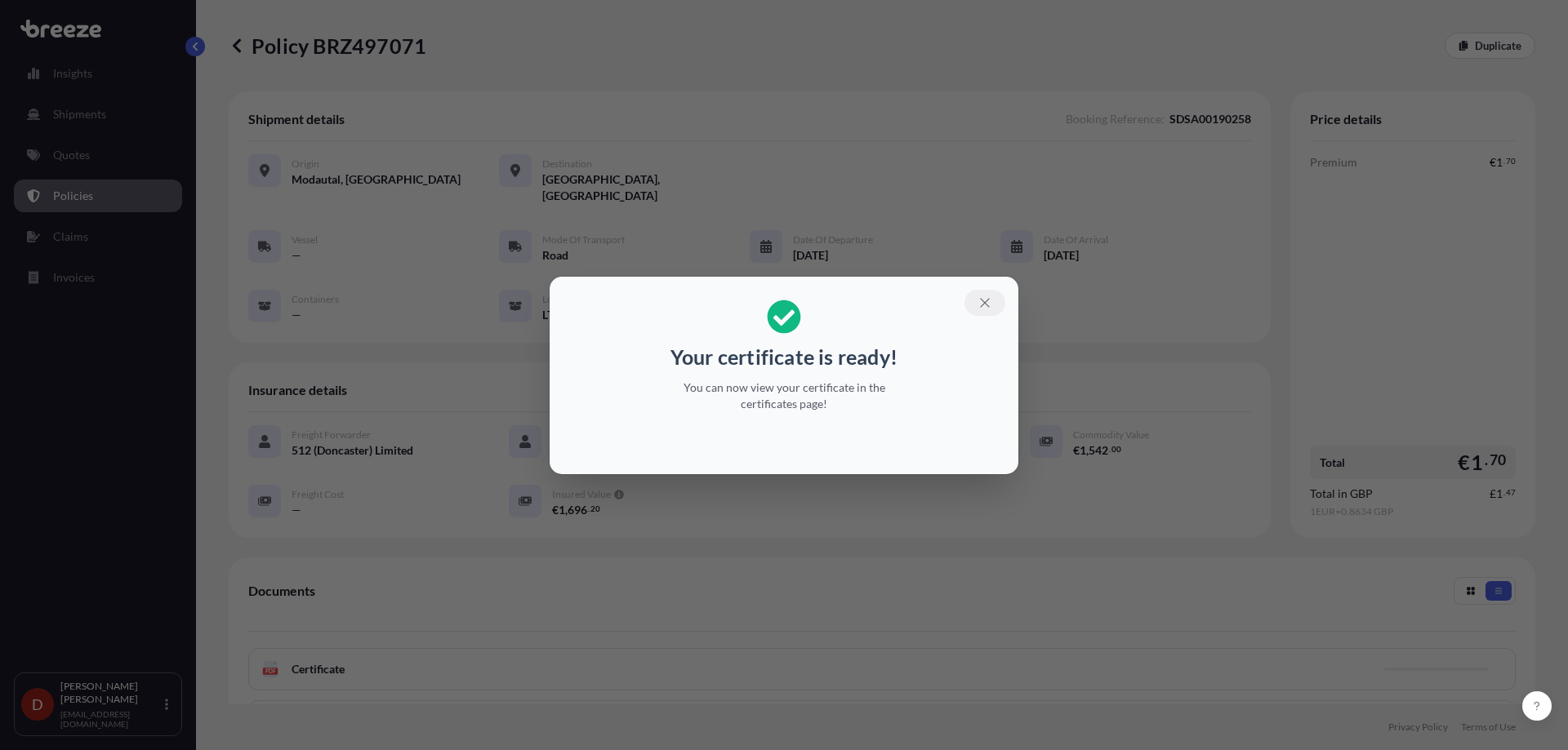
click at [1000, 308] on button "button" at bounding box center [985, 302] width 41 height 27
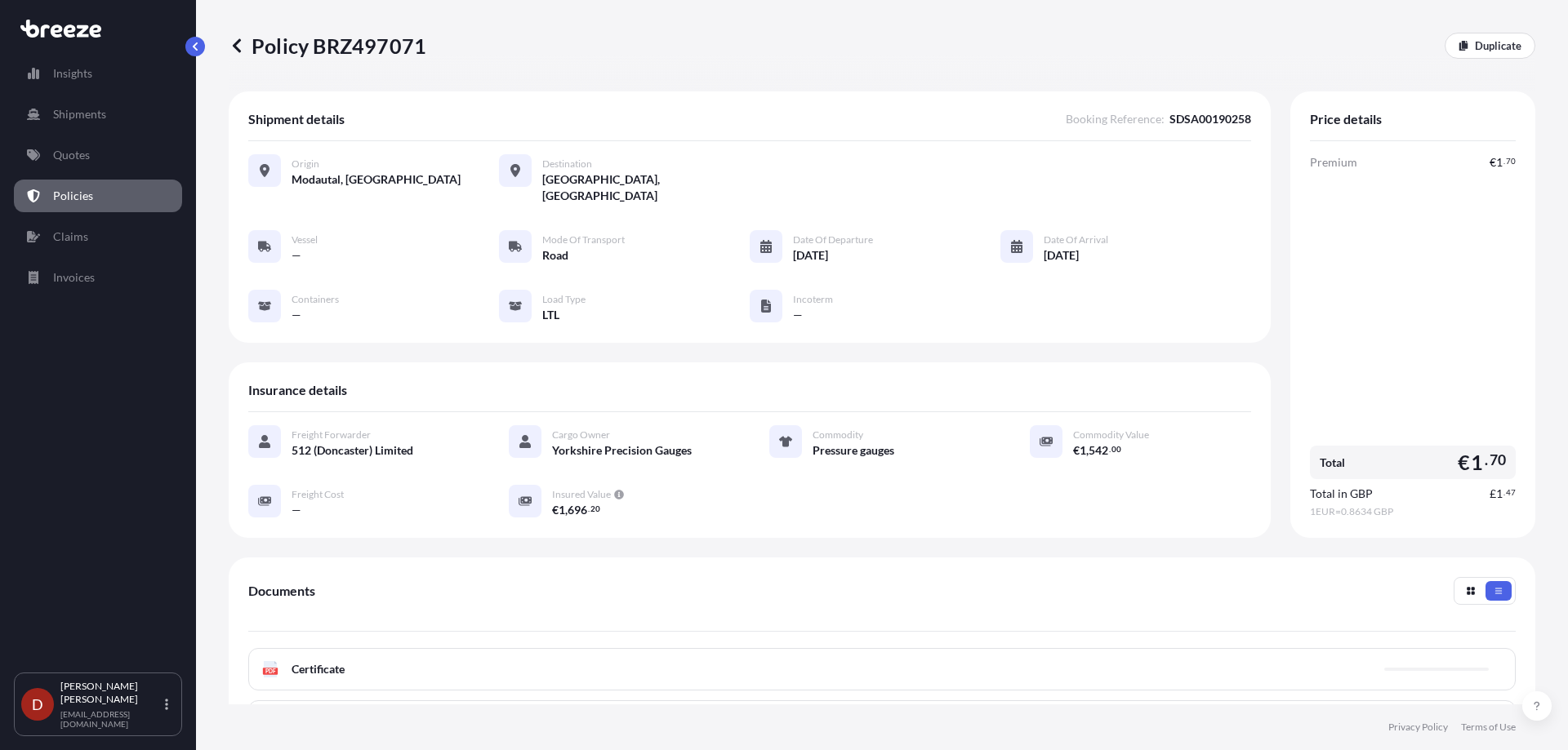
click at [784, 654] on div "PDF Certificate" at bounding box center [882, 669] width 1268 height 42
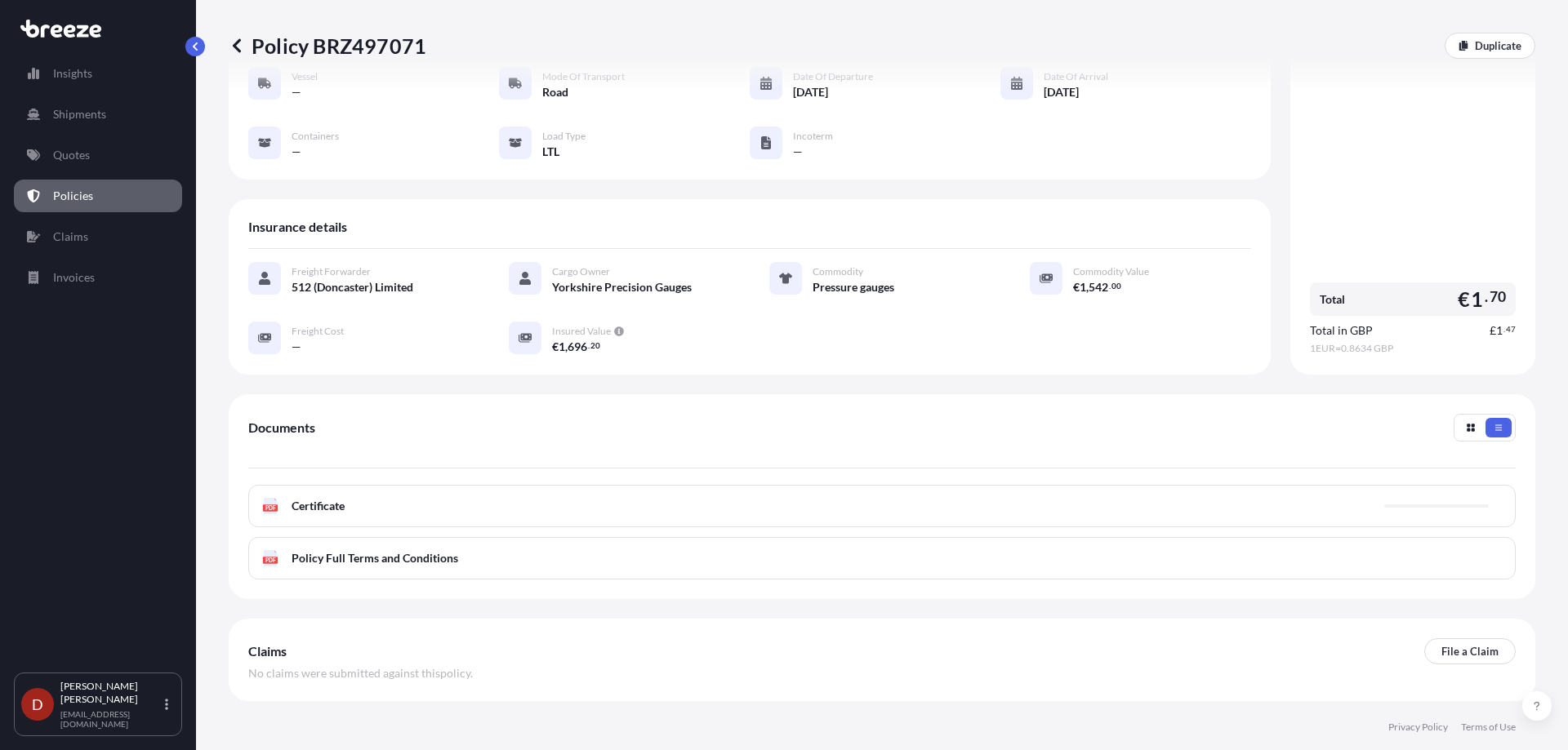
click at [681, 493] on div "PDF Certificate" at bounding box center [882, 506] width 1268 height 42
click at [681, 493] on link "PDF Certificate [DATE]" at bounding box center [882, 506] width 1268 height 42
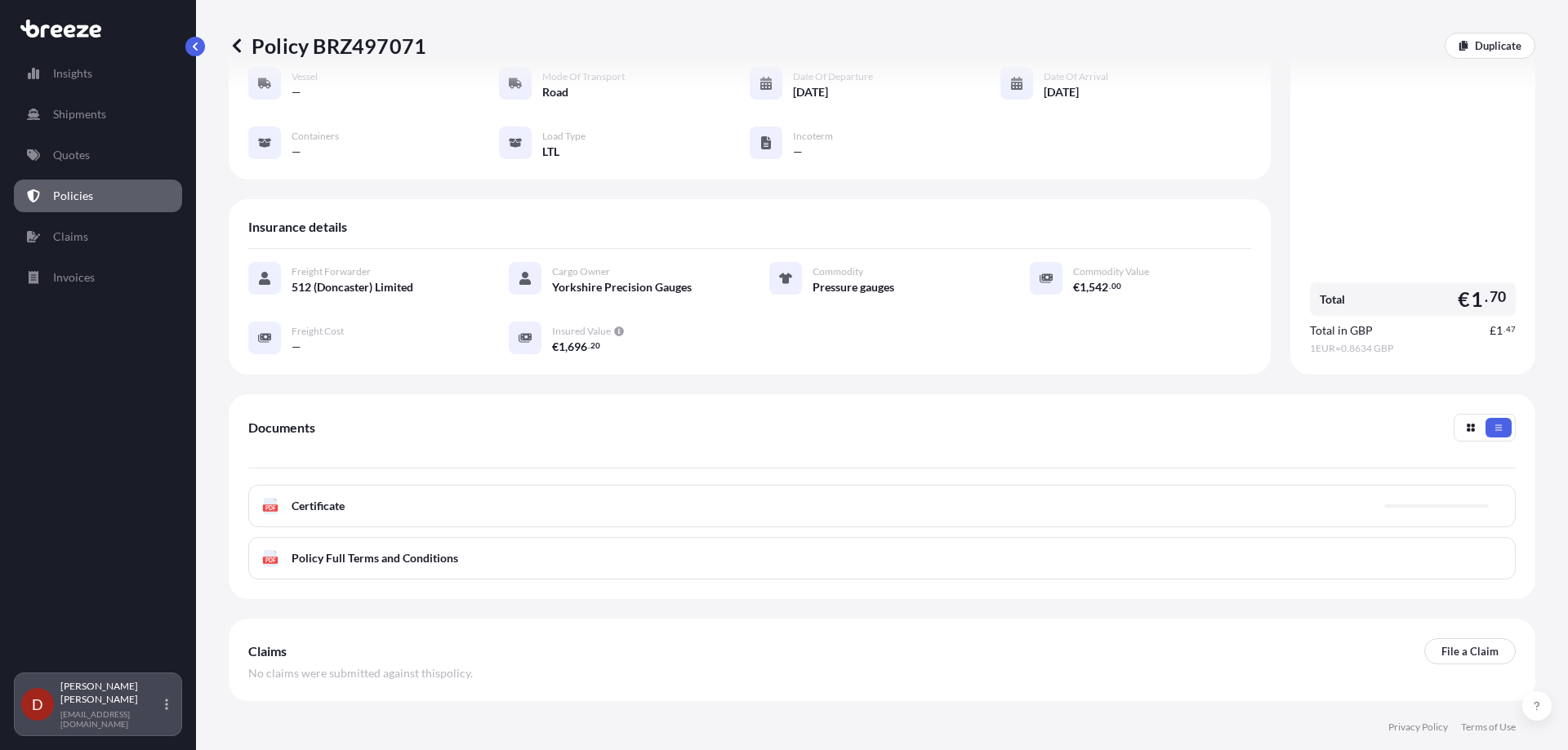
click at [160, 709] on div "[PERSON_NAME] [PERSON_NAME][EMAIL_ADDRESS][DOMAIN_NAME]" at bounding box center [118, 705] width 114 height 49
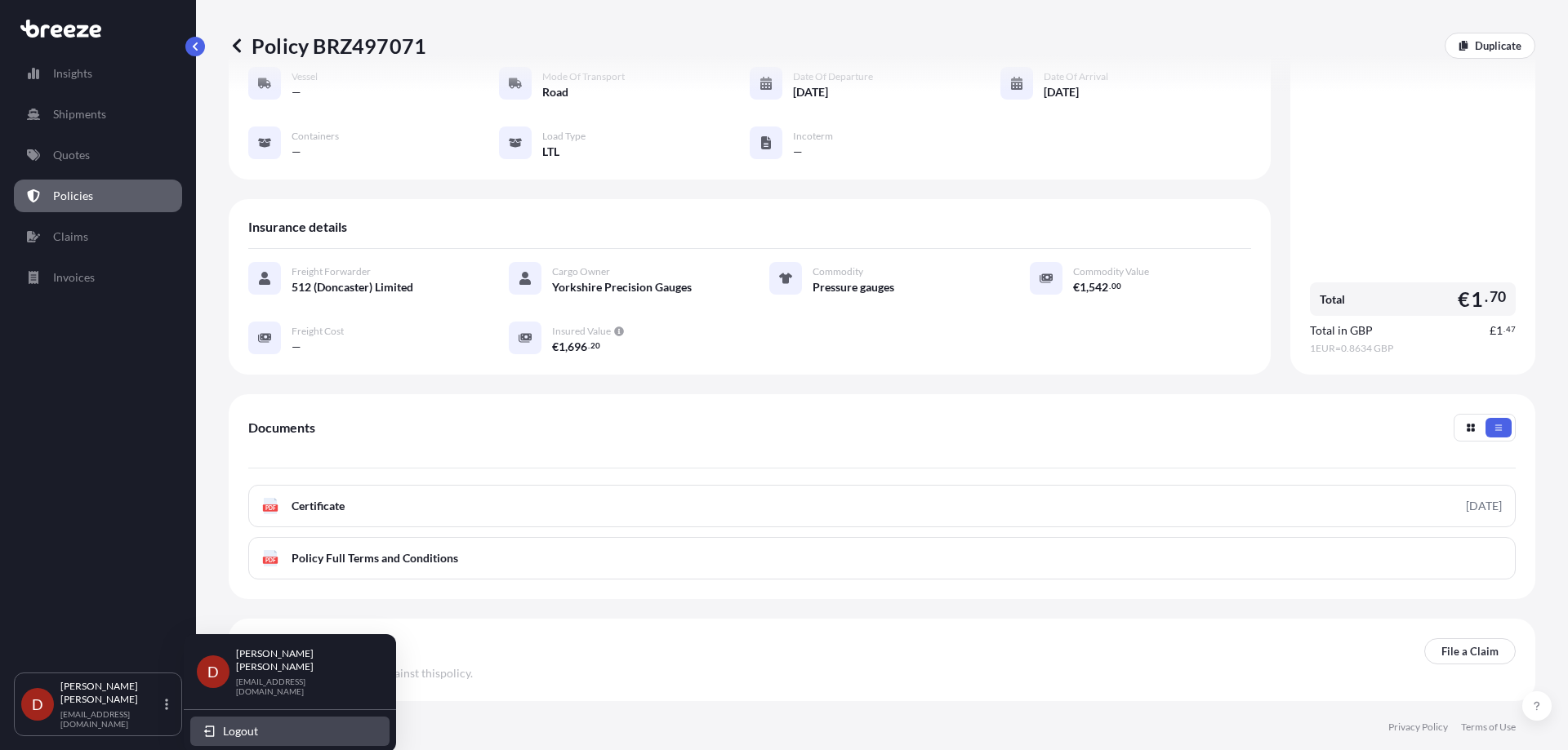
click at [252, 723] on span "Logout" at bounding box center [241, 731] width 35 height 17
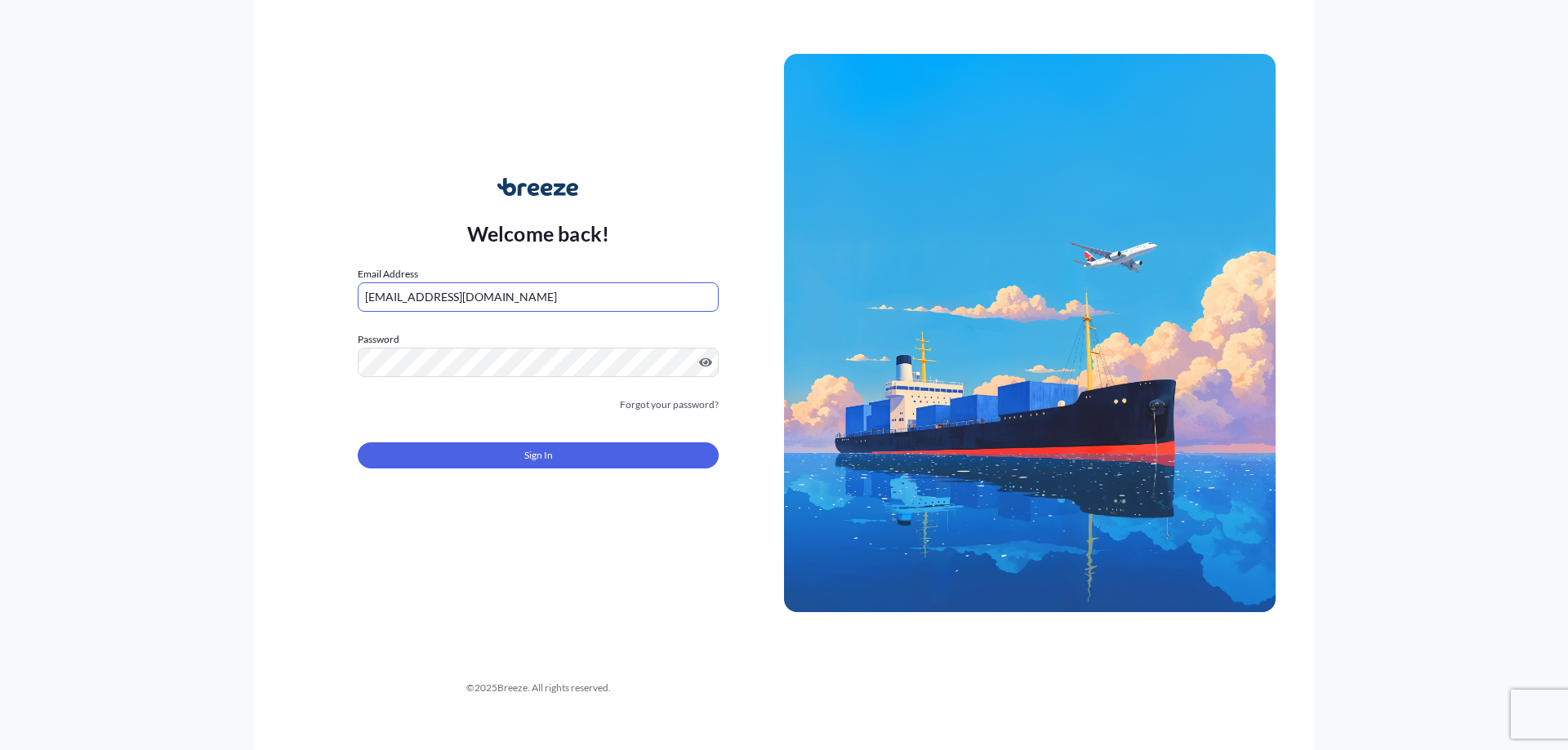
click at [433, 289] on input "[EMAIL_ADDRESS][DOMAIN_NAME]" at bounding box center [538, 297] width 361 height 29
type input "[EMAIL_ADDRESS][DOMAIN_NAME]"
click at [485, 460] on button "Sign In" at bounding box center [538, 455] width 361 height 27
